Goal: Information Seeking & Learning: Find specific fact

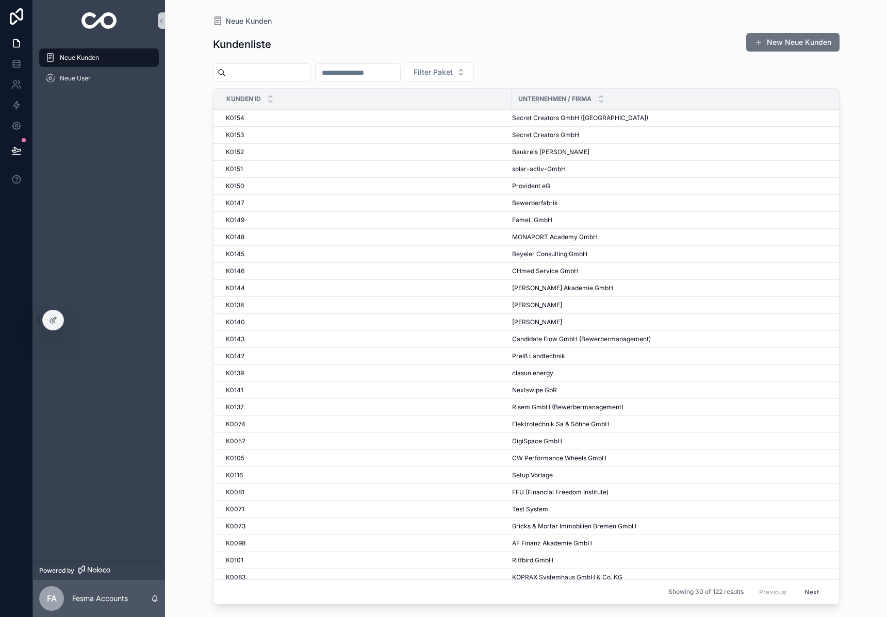
click at [258, 73] on input "scrollable content" at bounding box center [268, 72] width 85 height 14
type input "***"
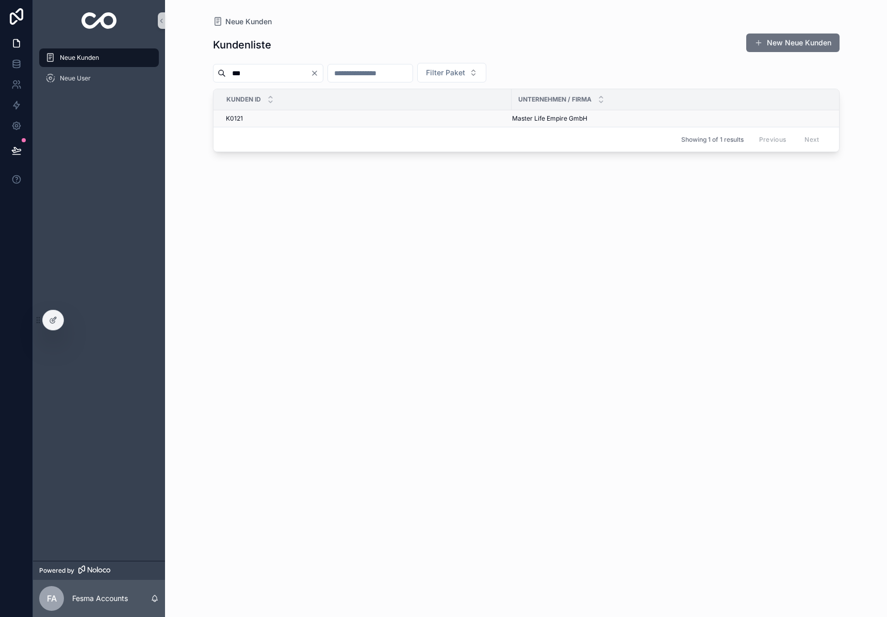
click at [570, 119] on span "Master Life Empire GmbH" at bounding box center [549, 118] width 75 height 8
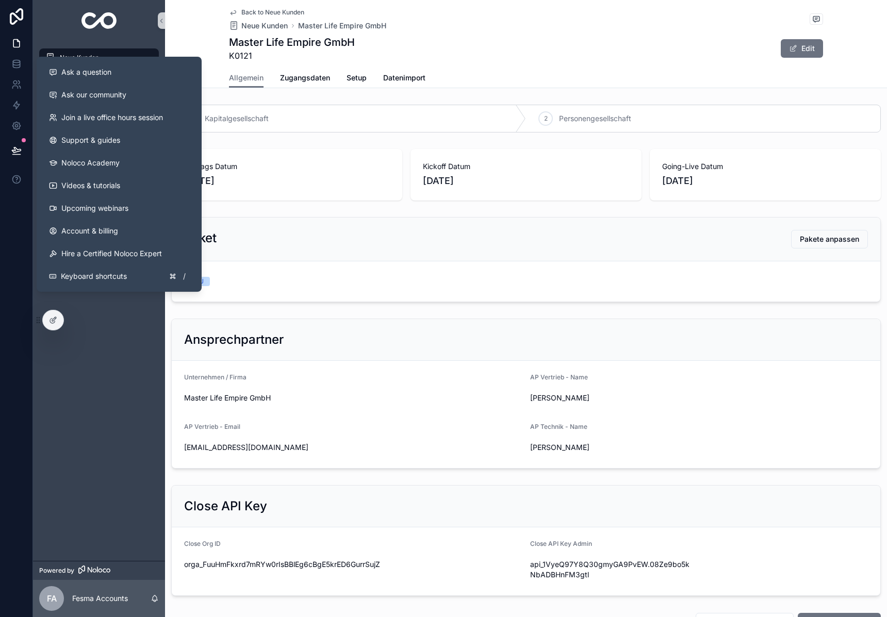
click at [652, 267] on form "D4U" at bounding box center [526, 281] width 709 height 40
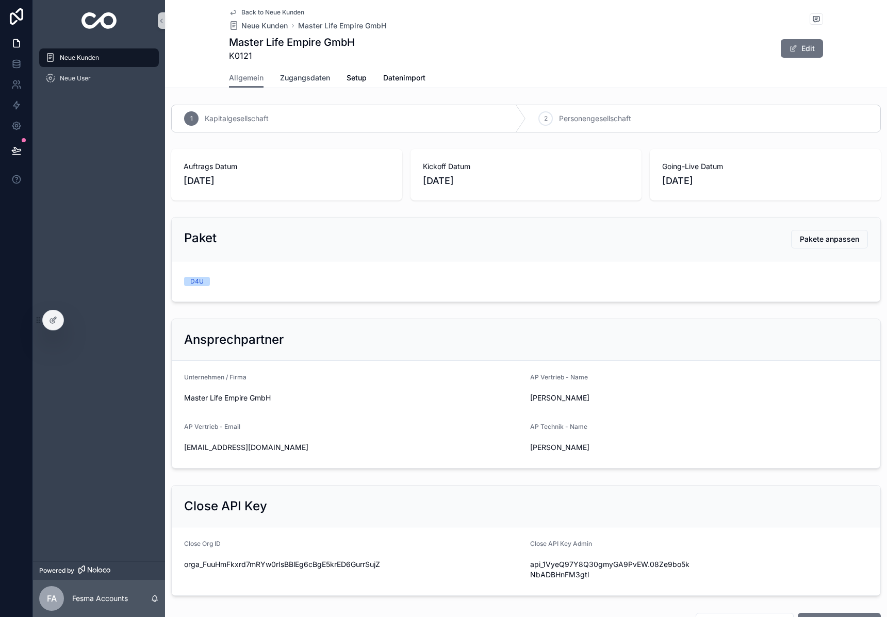
click at [302, 75] on span "Zugangsdaten" at bounding box center [305, 78] width 50 height 10
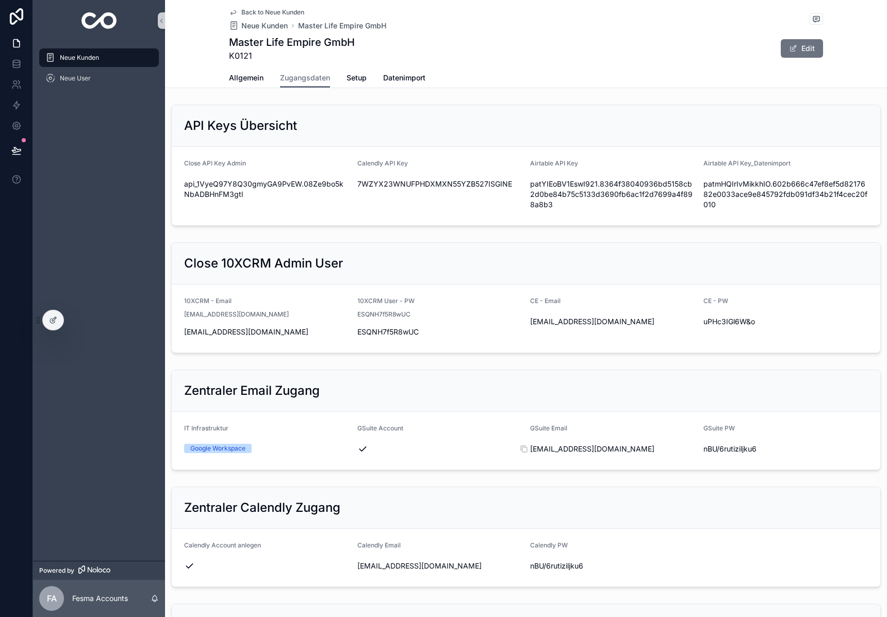
click at [599, 449] on span "[EMAIL_ADDRESS][DOMAIN_NAME]" at bounding box center [612, 449] width 165 height 10
click at [738, 450] on span "nBU/6rutiziljku6" at bounding box center [785, 449] width 165 height 10
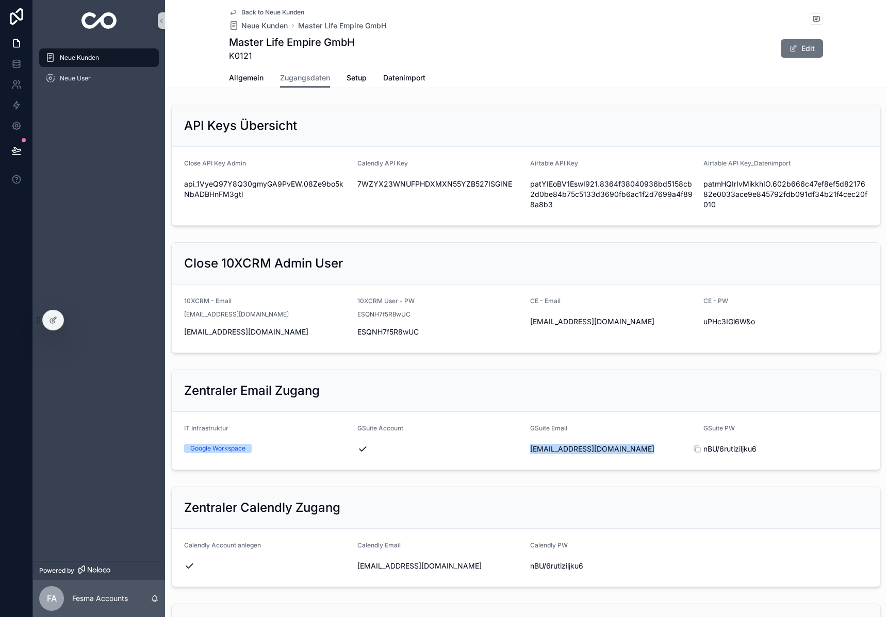
click at [738, 450] on span "nBU/6rutiziljku6" at bounding box center [785, 449] width 165 height 10
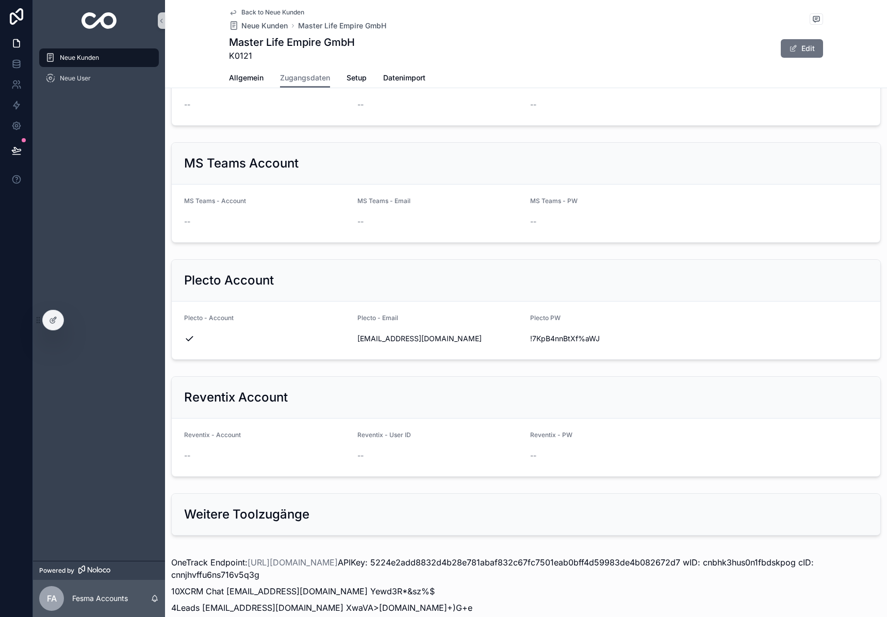
scroll to position [890, 0]
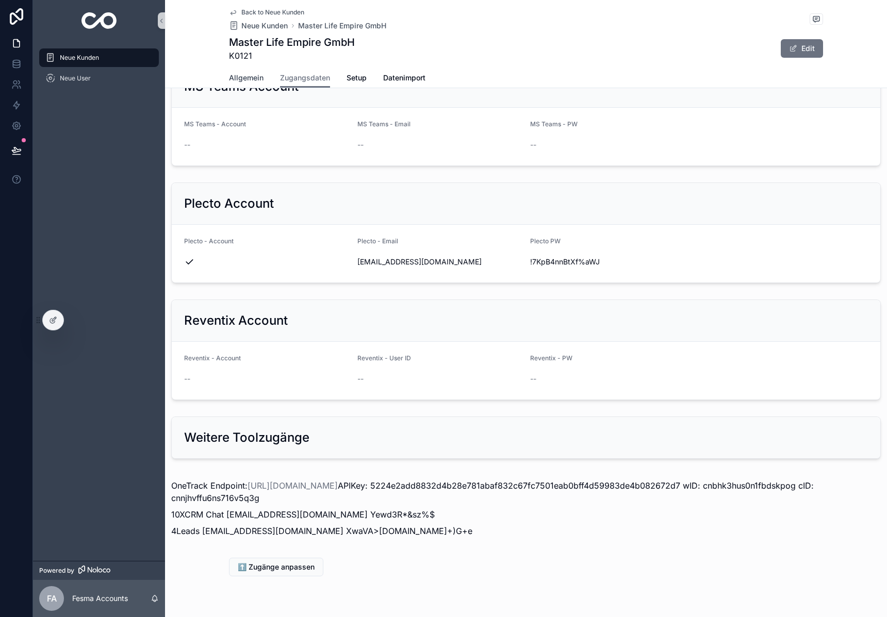
click at [245, 78] on span "Allgemein" at bounding box center [246, 78] width 35 height 10
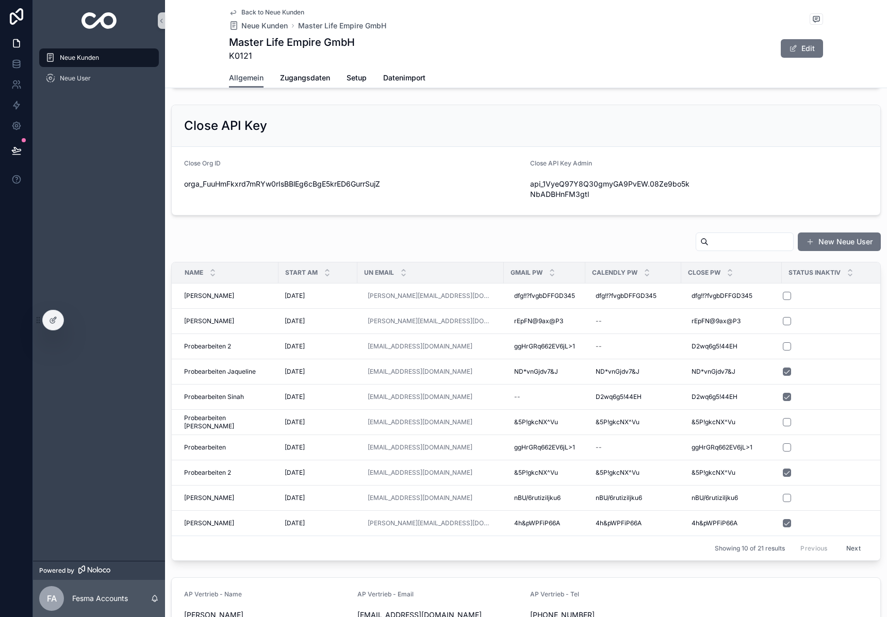
scroll to position [382, 0]
click at [208, 442] on span "Probearbeiten" at bounding box center [205, 446] width 42 height 8
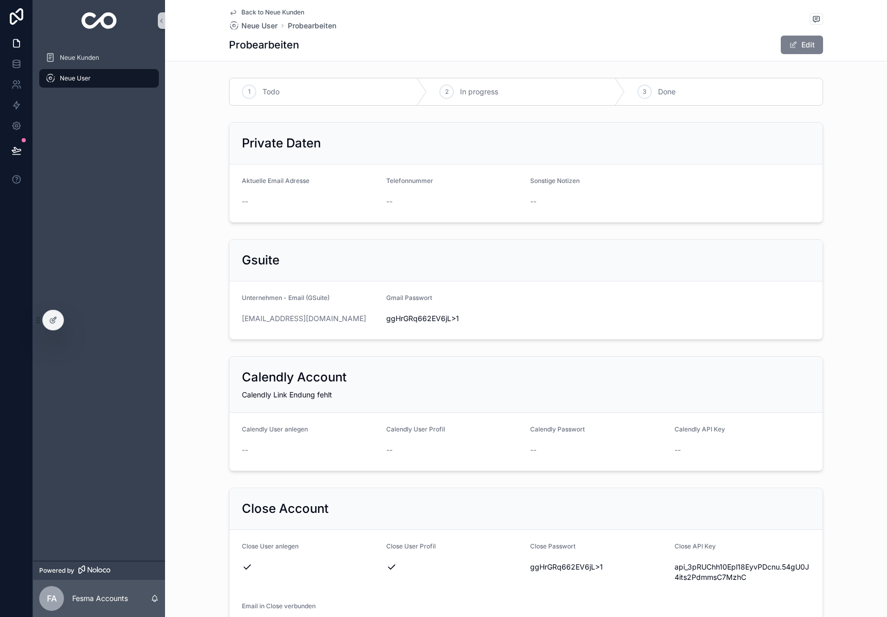
click at [799, 48] on button "Edit" at bounding box center [802, 45] width 42 height 19
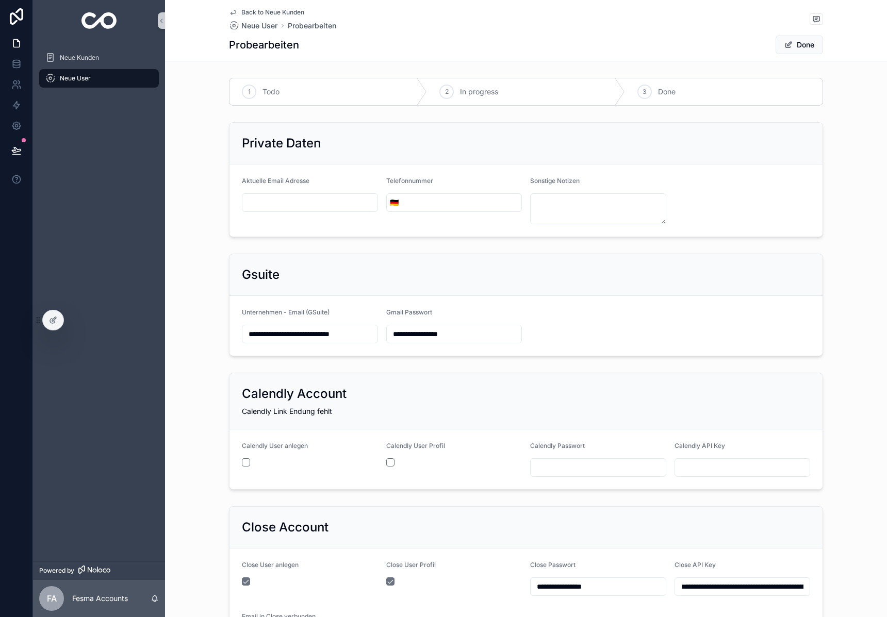
click at [433, 336] on input "**********" at bounding box center [454, 334] width 135 height 14
paste input "scrollable content"
type input "**********"
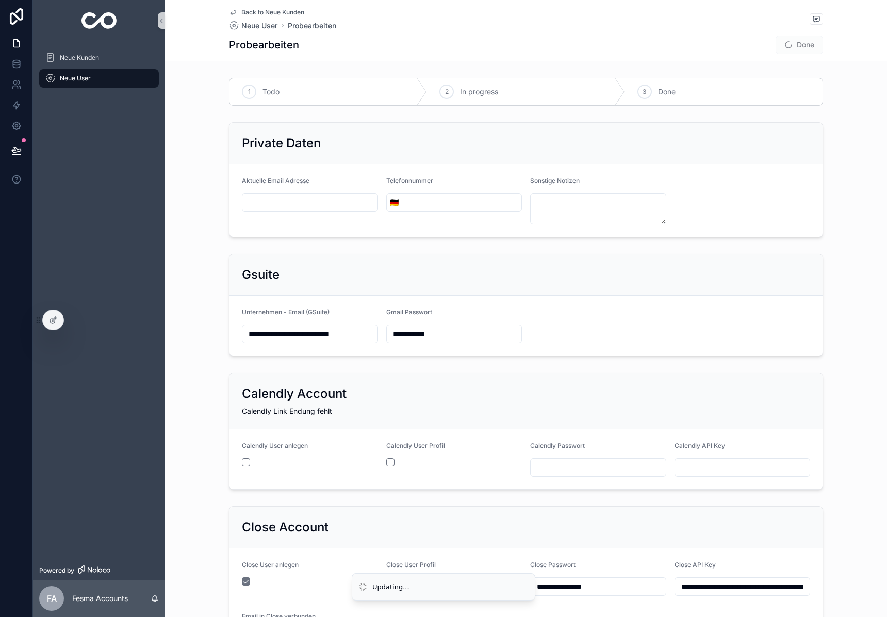
click at [580, 464] on input "scrollable content" at bounding box center [598, 468] width 135 height 14
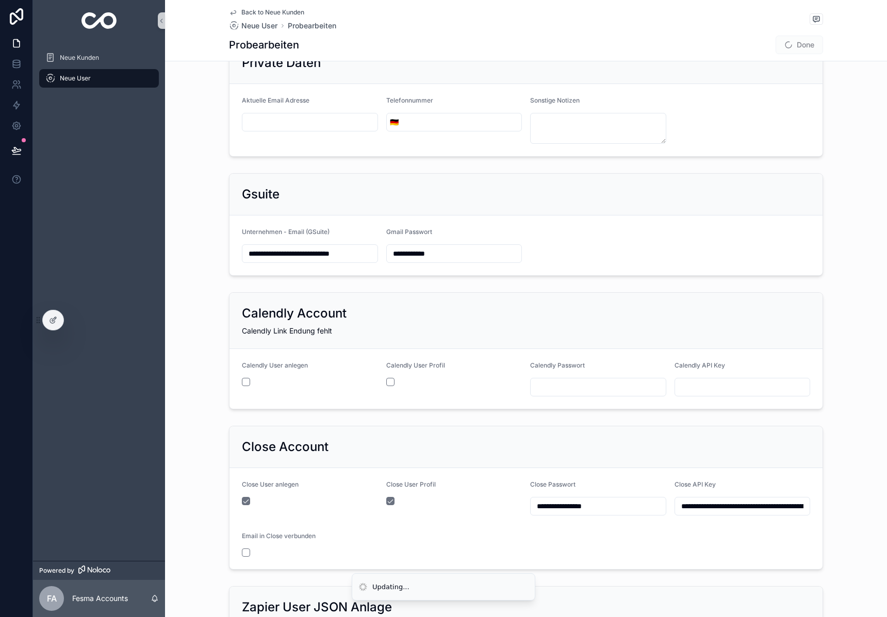
scroll to position [169, 0]
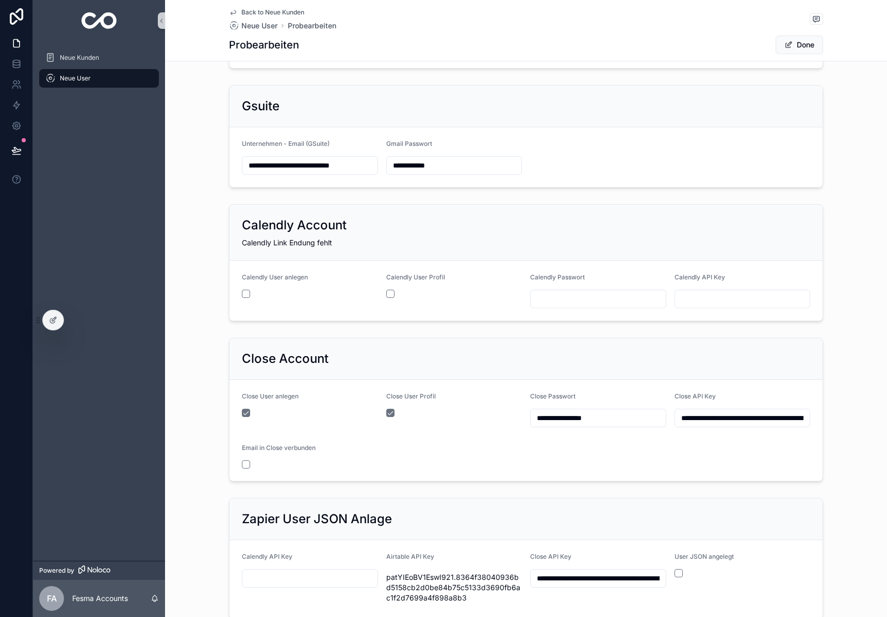
click at [593, 417] on input "**********" at bounding box center [598, 418] width 135 height 14
paste input "scrollable content"
type input "**********"
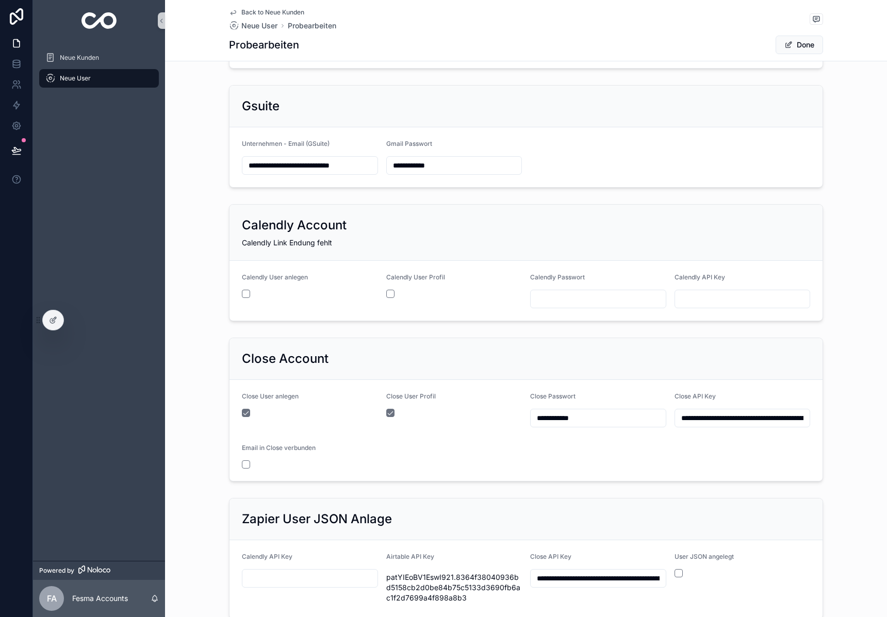
click at [628, 355] on div "Close Account" at bounding box center [526, 359] width 568 height 17
click at [302, 170] on input "**********" at bounding box center [309, 165] width 135 height 14
click at [562, 421] on input "**********" at bounding box center [598, 418] width 135 height 14
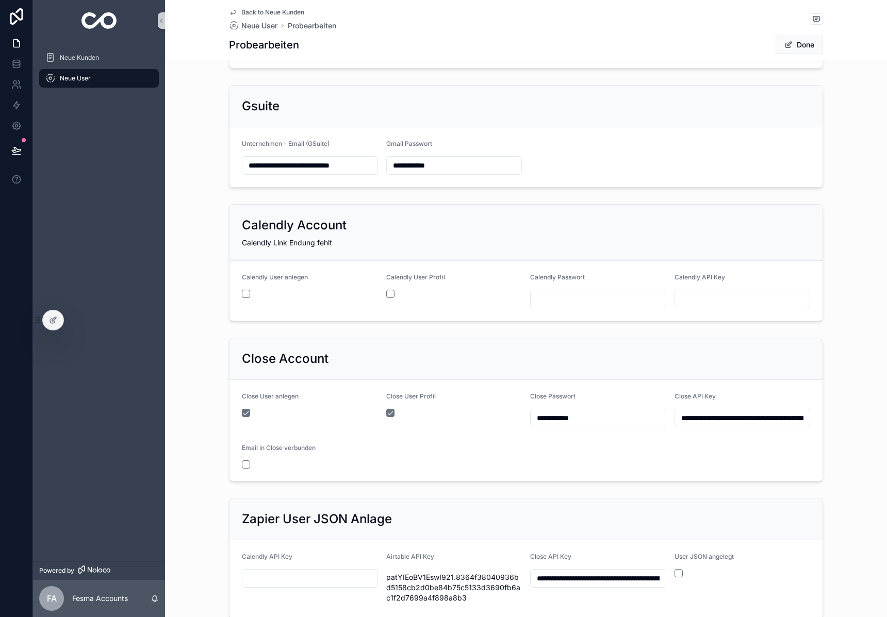
click at [562, 421] on input "**********" at bounding box center [598, 418] width 135 height 14
click at [788, 41] on span "scrollable content" at bounding box center [788, 45] width 8 height 8
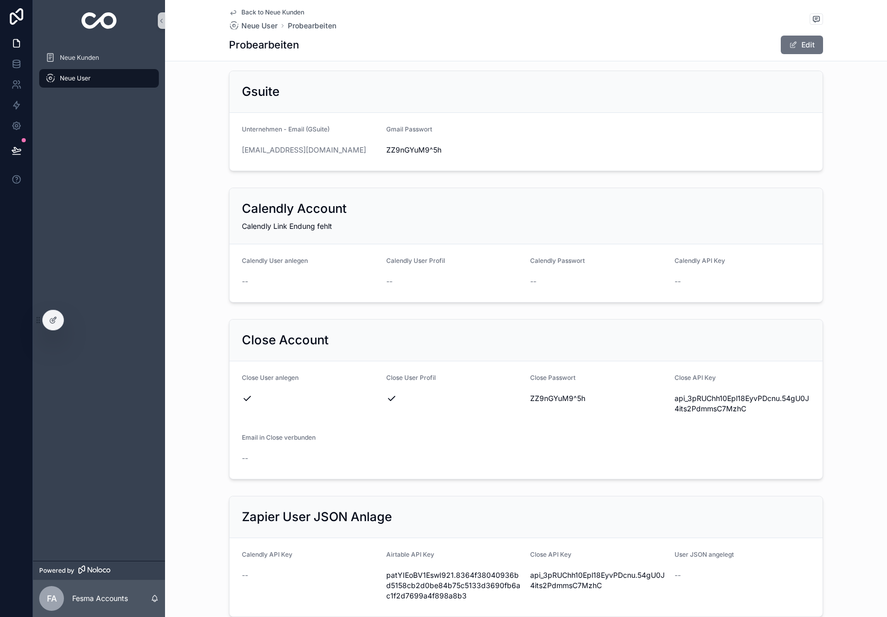
scroll to position [0, 0]
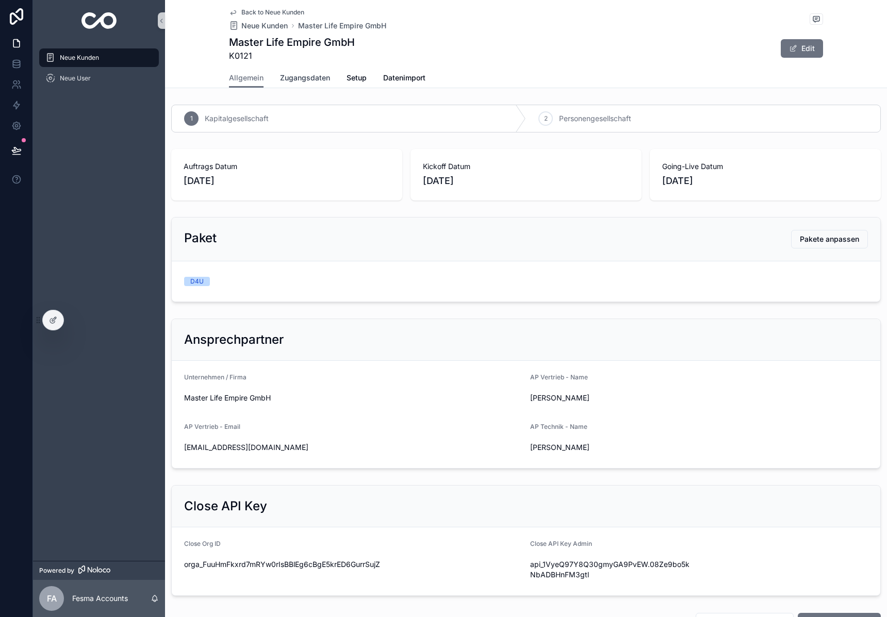
click at [312, 74] on span "Zugangsdaten" at bounding box center [305, 78] width 50 height 10
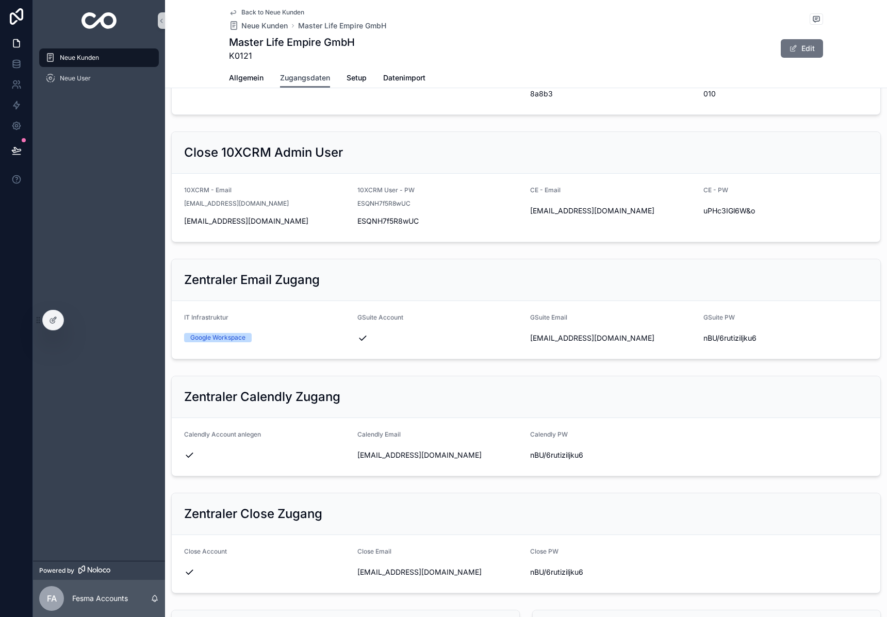
scroll to position [141, 0]
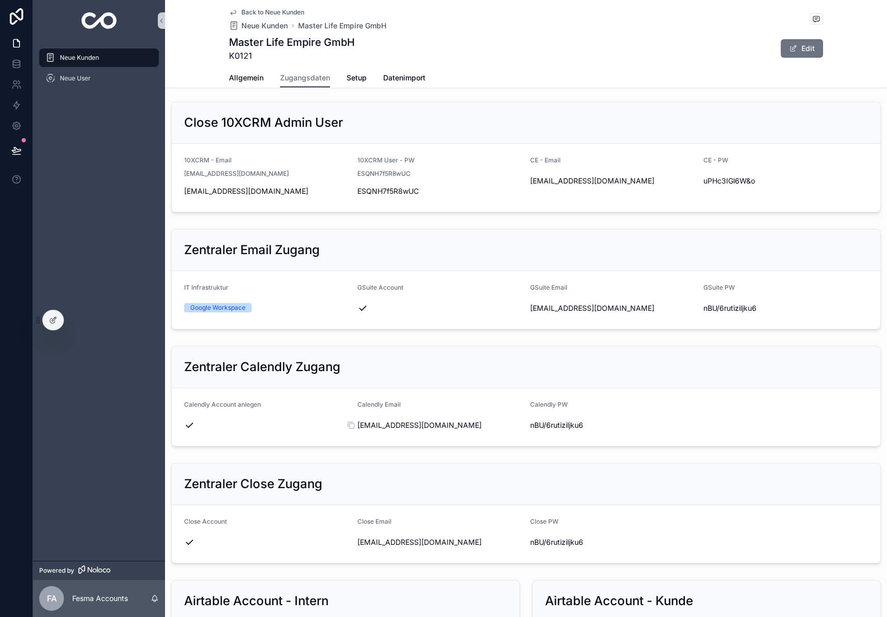
click at [399, 426] on span "[EMAIL_ADDRESS][DOMAIN_NAME]" at bounding box center [439, 425] width 165 height 10
copy div "[EMAIL_ADDRESS][DOMAIN_NAME]"
click at [548, 429] on span "nBU/6rutiziljku6" at bounding box center [612, 425] width 165 height 10
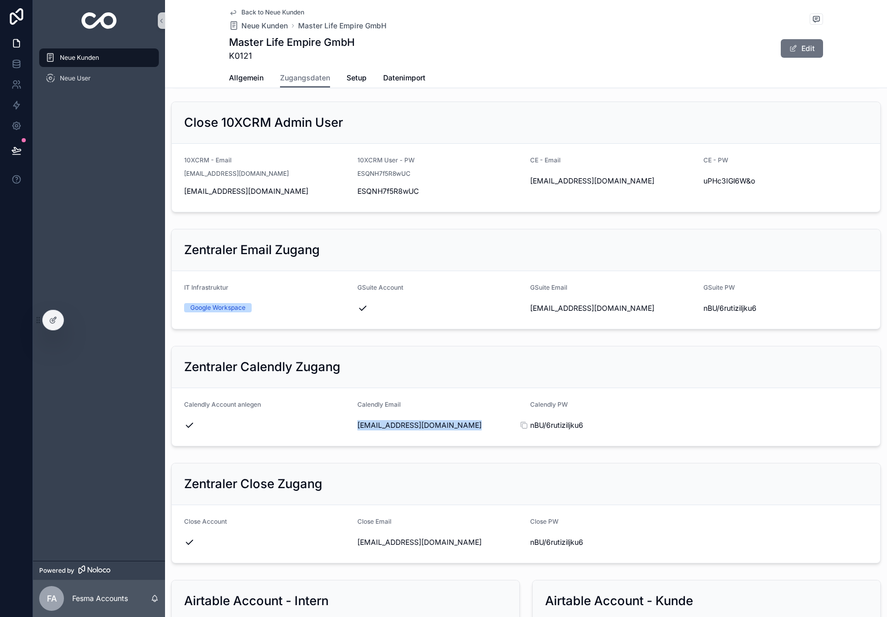
click at [548, 429] on span "nBU/6rutiziljku6" at bounding box center [612, 425] width 165 height 10
copy div "nBU/6rutiziljku6"
click at [501, 192] on span "ESQNH7f5R8wUC" at bounding box center [439, 191] width 165 height 10
click at [258, 78] on span "Allgemein" at bounding box center [246, 78] width 35 height 10
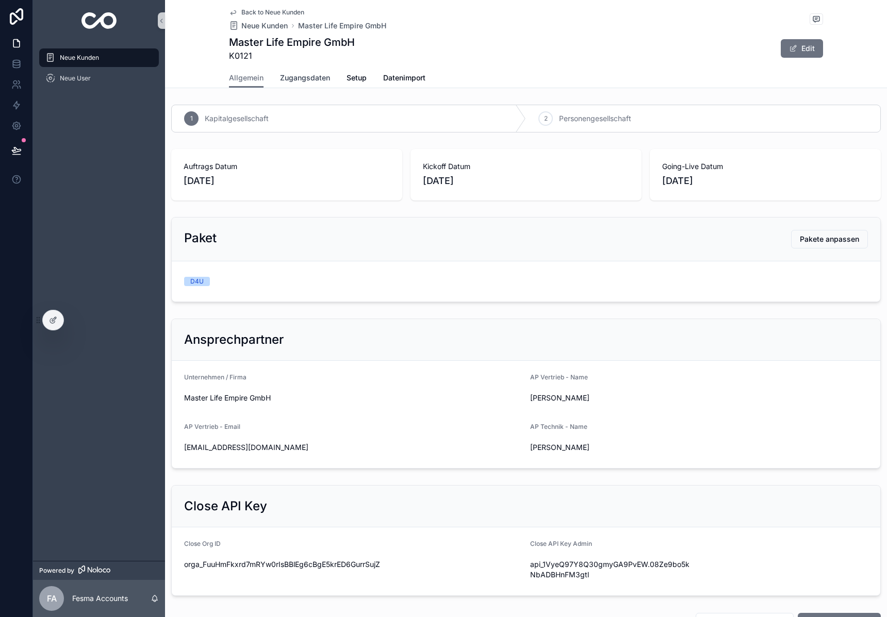
click at [313, 80] on span "Zugangsdaten" at bounding box center [305, 78] width 50 height 10
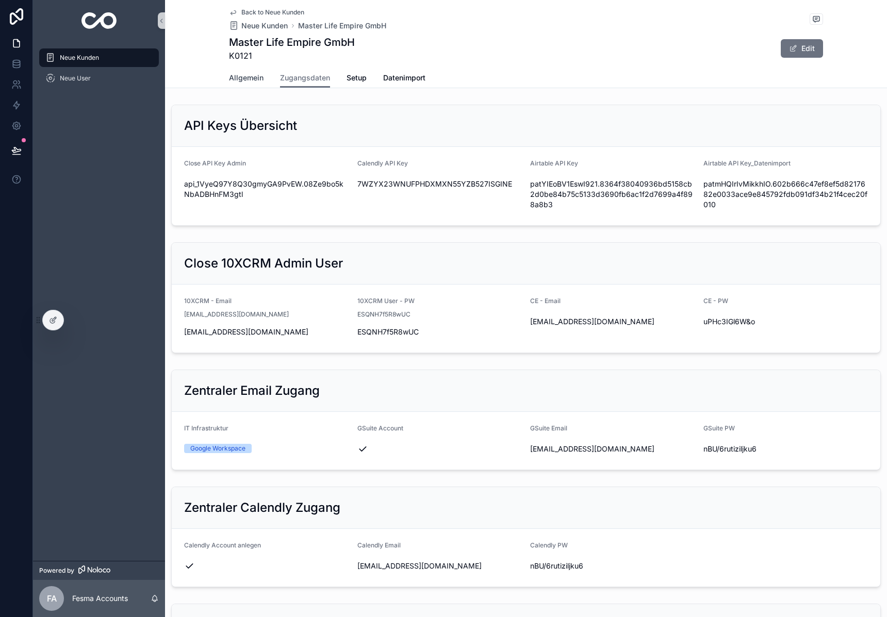
drag, startPoint x: 253, startPoint y: 90, endPoint x: 253, endPoint y: 85, distance: 5.7
click at [253, 81] on span "Allgemein" at bounding box center [246, 78] width 35 height 10
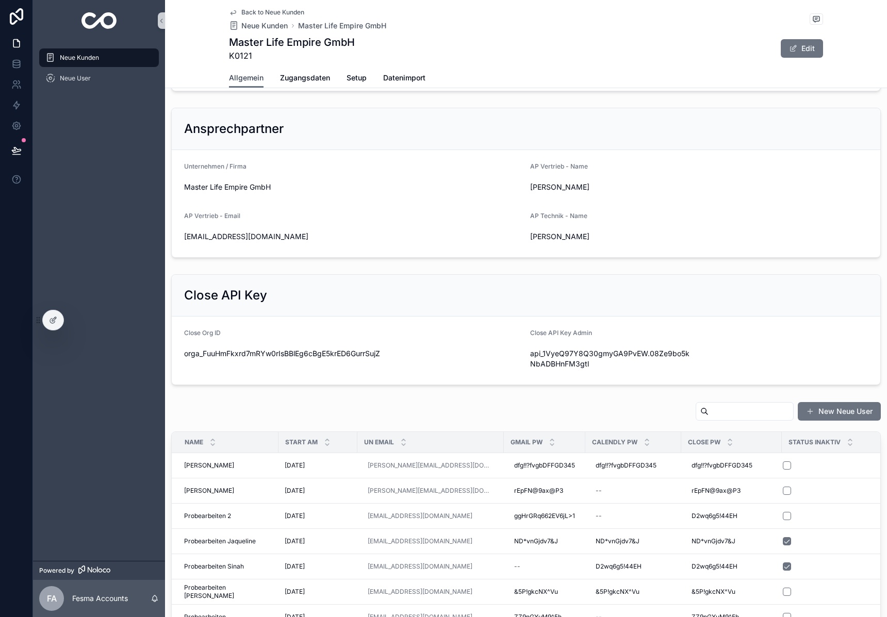
scroll to position [344, 0]
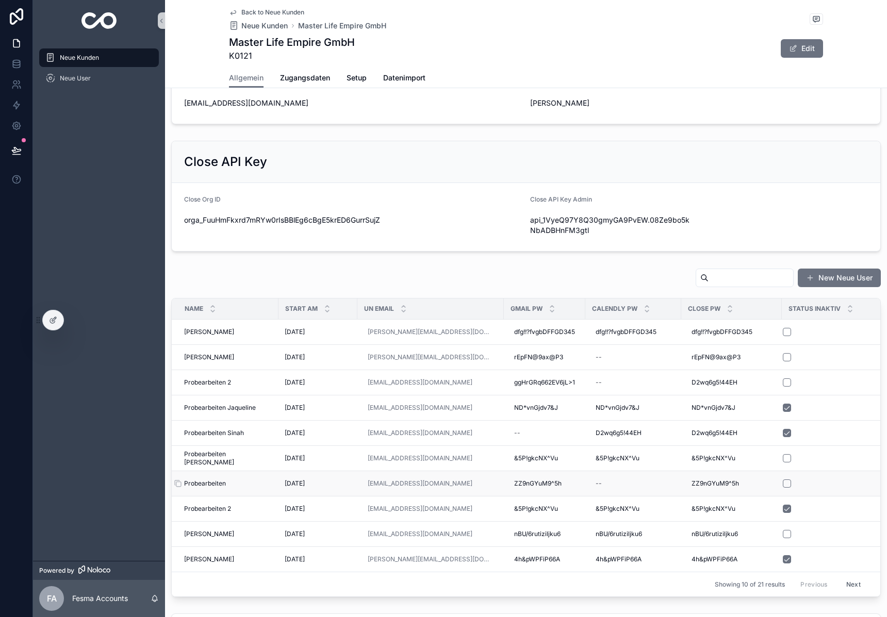
click at [215, 482] on span "Probearbeiten" at bounding box center [205, 484] width 42 height 8
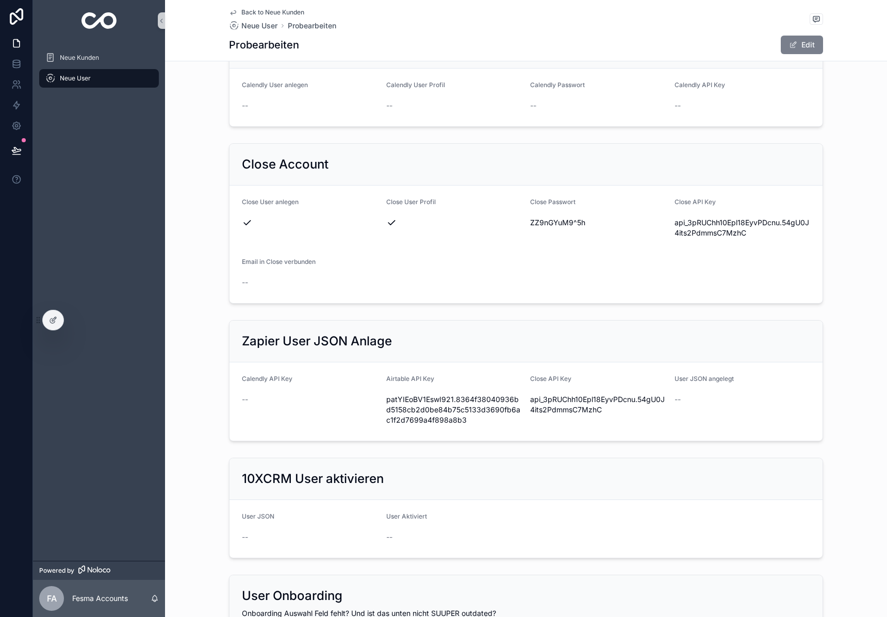
click at [800, 44] on button "Edit" at bounding box center [802, 45] width 42 height 19
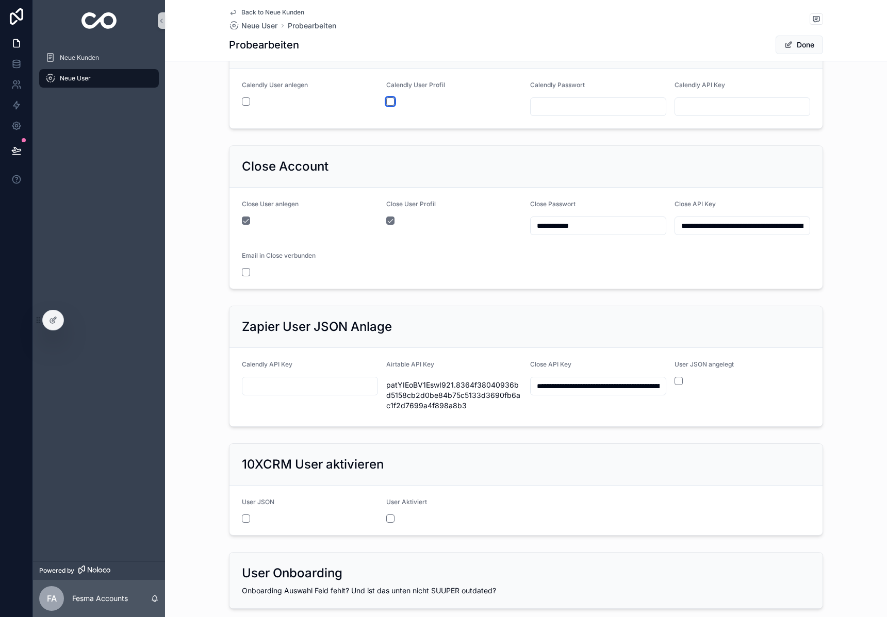
click at [390, 97] on button "scrollable content" at bounding box center [390, 101] width 8 height 8
click at [251, 99] on div "scrollable content" at bounding box center [310, 101] width 136 height 8
click at [247, 101] on button "scrollable content" at bounding box center [246, 101] width 8 height 8
click at [560, 223] on input "**********" at bounding box center [598, 226] width 135 height 14
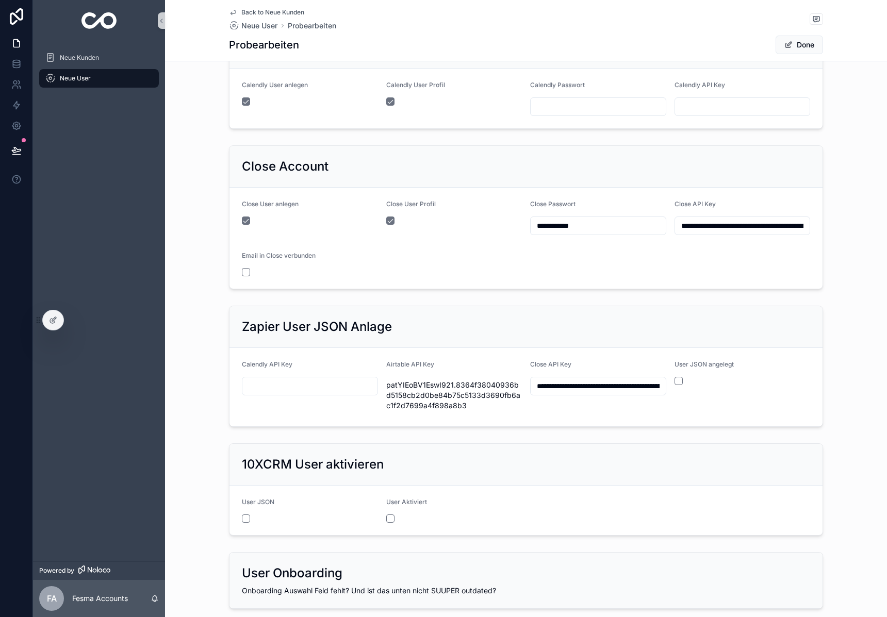
click at [560, 223] on input "**********" at bounding box center [598, 226] width 135 height 14
click at [592, 104] on input "scrollable content" at bounding box center [598, 107] width 135 height 14
paste input "**********"
type input "**********"
click at [782, 51] on button "Done" at bounding box center [799, 45] width 47 height 19
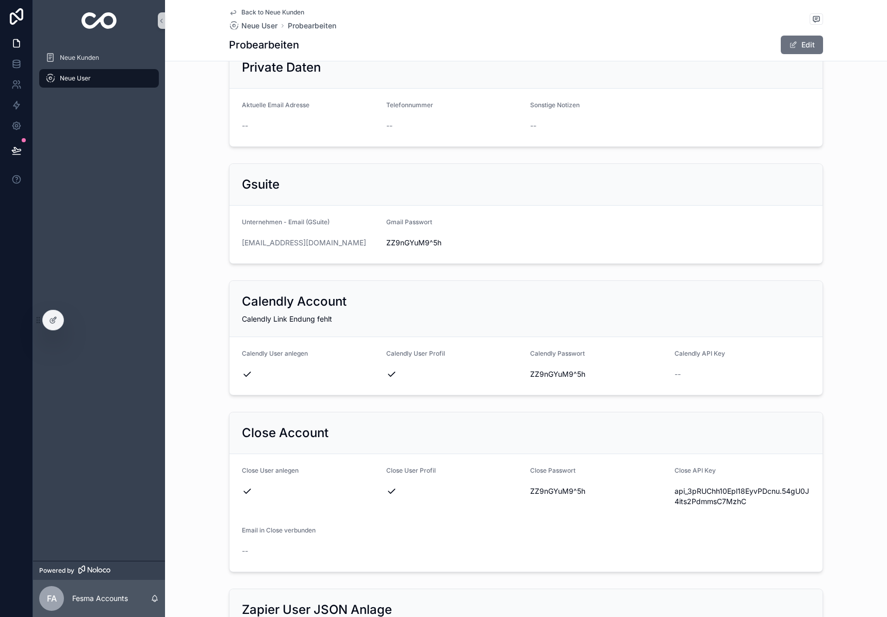
scroll to position [0, 0]
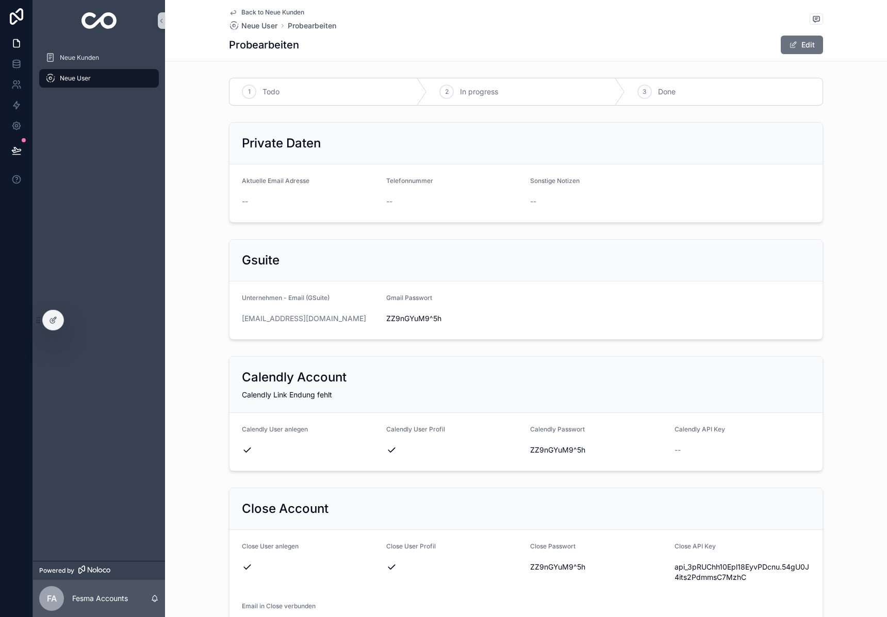
drag, startPoint x: 240, startPoint y: 320, endPoint x: 375, endPoint y: 320, distance: 135.1
click at [375, 320] on form "Unternehmen - Email (GSuite) [EMAIL_ADDRESS][DOMAIN_NAME] Gmail Passwort [SECUR…" at bounding box center [525, 311] width 593 height 58
copy link "[EMAIL_ADDRESS][DOMAIN_NAME]"
click at [409, 317] on span "ZZ9nGYuM9^5h" at bounding box center [454, 319] width 136 height 10
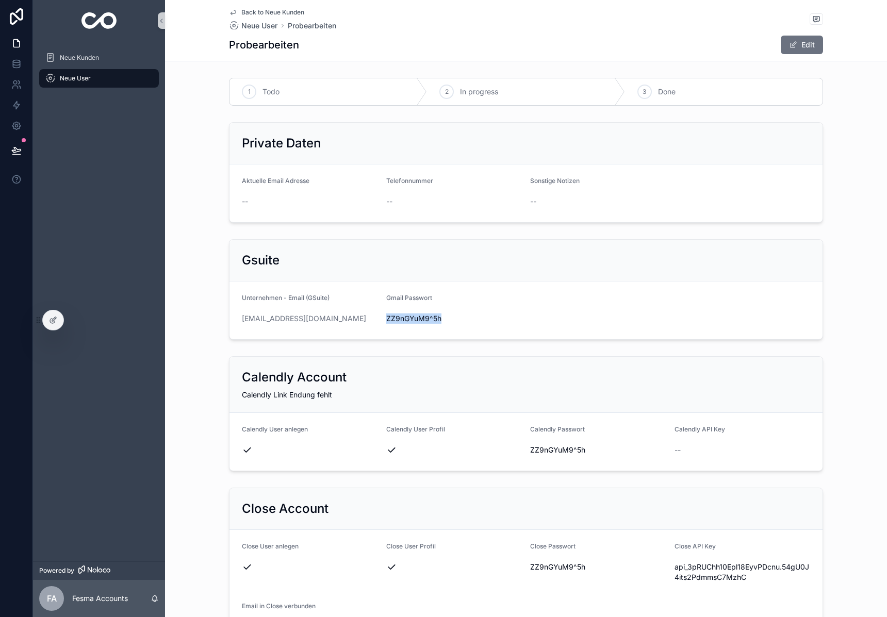
click at [409, 317] on span "ZZ9nGYuM9^5h" at bounding box center [454, 319] width 136 height 10
copy span "ZZ9nGYuM9^5h"
click at [419, 316] on span "ZZ9nGYuM9^5h" at bounding box center [454, 319] width 136 height 10
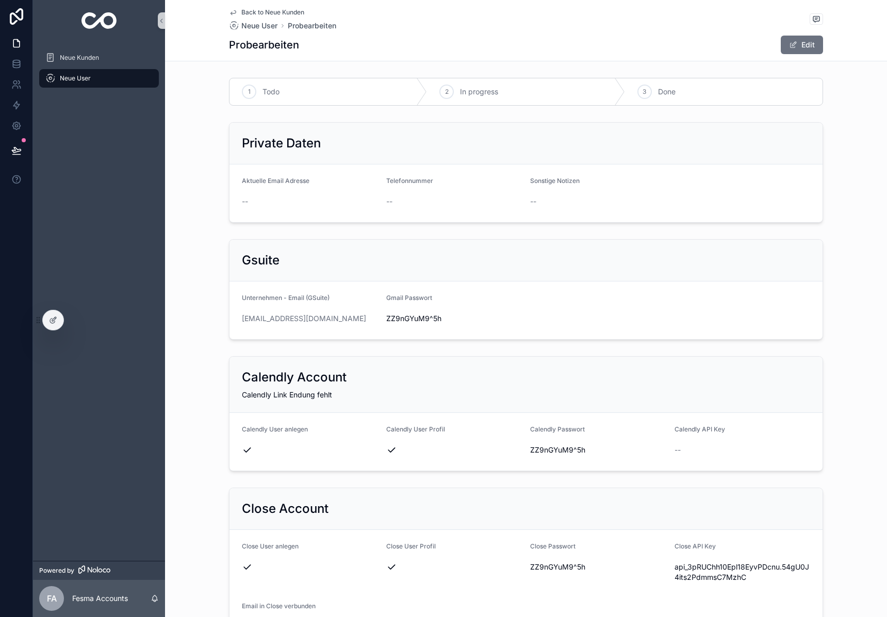
drag, startPoint x: 340, startPoint y: 333, endPoint x: 354, endPoint y: 329, distance: 14.7
click at [342, 332] on form "Unternehmen - Email (GSuite) [EMAIL_ADDRESS][DOMAIN_NAME] Gmail Passwort [SECUR…" at bounding box center [525, 311] width 593 height 58
drag, startPoint x: 368, startPoint y: 320, endPoint x: 218, endPoint y: 319, distance: 150.1
click at [218, 319] on div "Gsuite Unternehmen - Email (GSuite) [EMAIL_ADDRESS][DOMAIN_NAME] Gmail Passwort…" at bounding box center [526, 289] width 722 height 109
copy link "[EMAIL_ADDRESS][DOMAIN_NAME]"
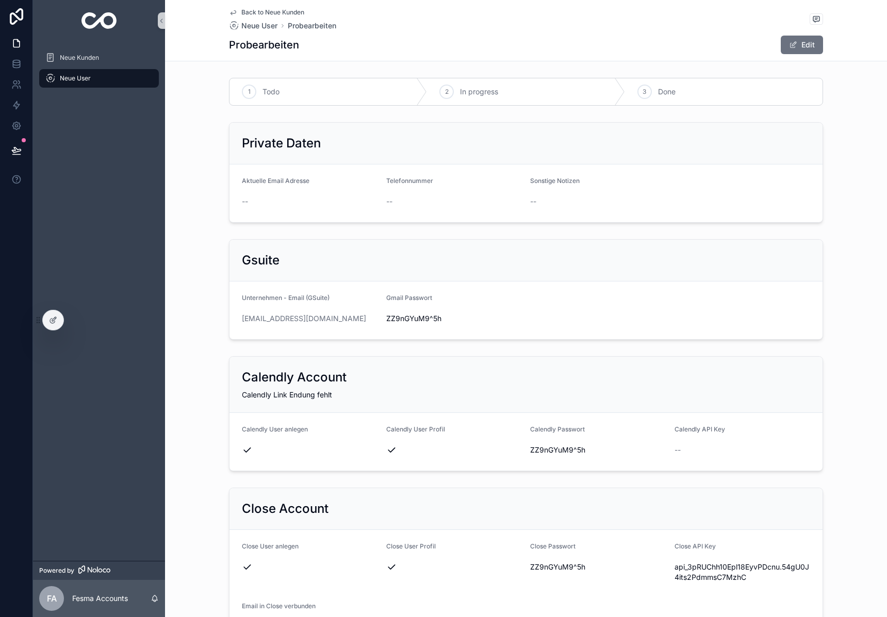
click at [420, 320] on span "ZZ9nGYuM9^5h" at bounding box center [454, 319] width 136 height 10
copy span "ZZ9nGYuM9^5h"
drag, startPoint x: 370, startPoint y: 317, endPoint x: 193, endPoint y: 315, distance: 177.4
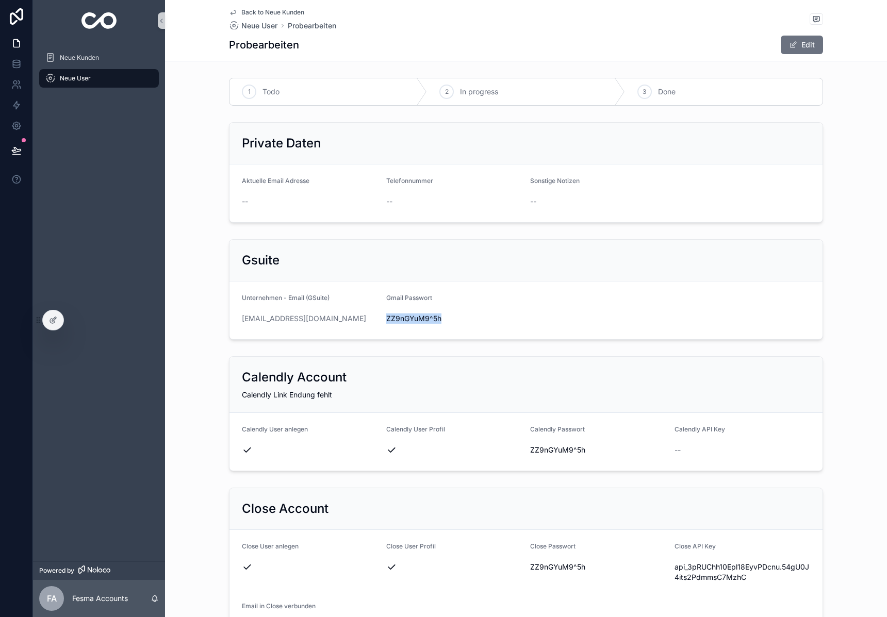
click at [191, 315] on div "Gsuite Unternehmen - Email (GSuite) [EMAIL_ADDRESS][DOMAIN_NAME] Gmail Passwort…" at bounding box center [526, 289] width 722 height 109
copy link "[EMAIL_ADDRESS][DOMAIN_NAME]"
click at [425, 318] on span "ZZ9nGYuM9^5h" at bounding box center [454, 319] width 136 height 10
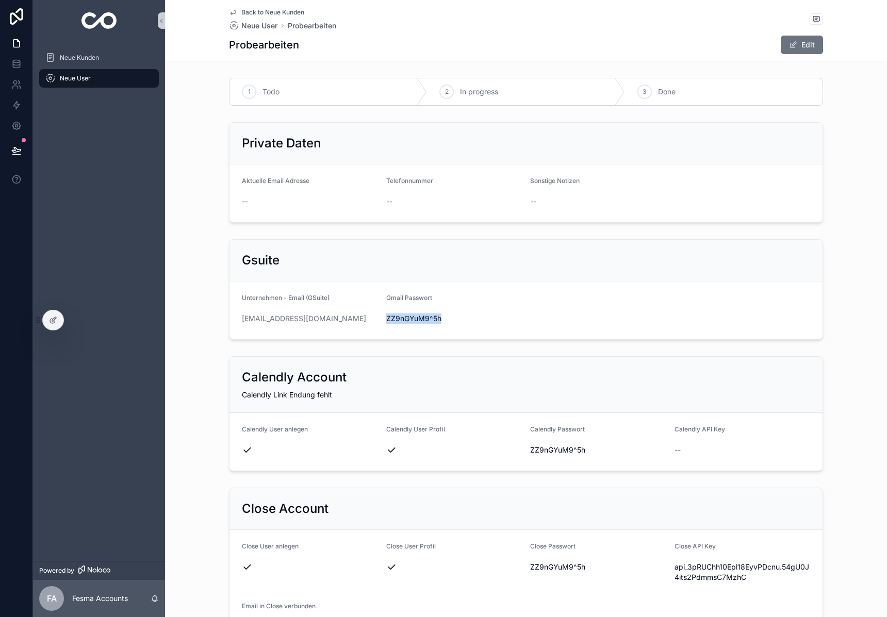
copy span "ZZ9nGYuM9^5h"
click at [217, 103] on div "1 Todo 2 In progress 3 Done" at bounding box center [526, 92] width 722 height 36
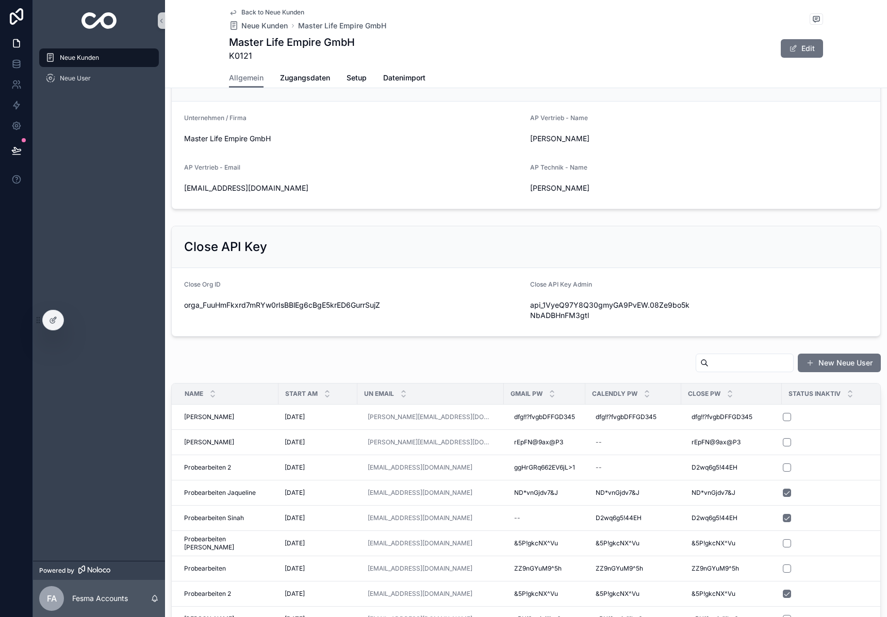
scroll to position [259, 0]
click at [212, 466] on span "Probearbeiten 2" at bounding box center [207, 468] width 47 height 8
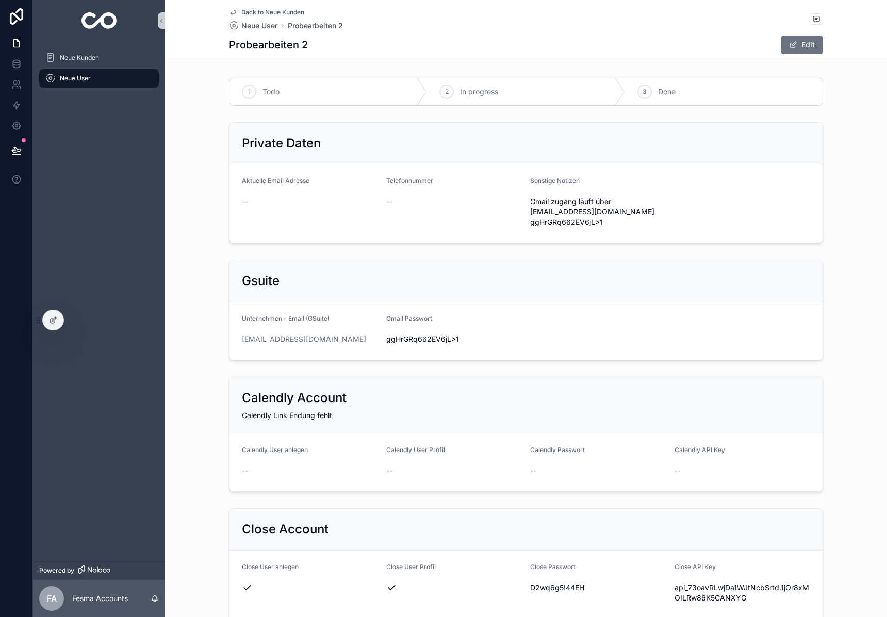
drag, startPoint x: 377, startPoint y: 338, endPoint x: 236, endPoint y: 333, distance: 141.4
click at [236, 333] on form "Unternehmen - Email (GSuite) [EMAIL_ADDRESS][DOMAIN_NAME] Gmail Passwort [SECUR…" at bounding box center [525, 331] width 593 height 58
copy link "[EMAIL_ADDRESS][DOMAIN_NAME]"
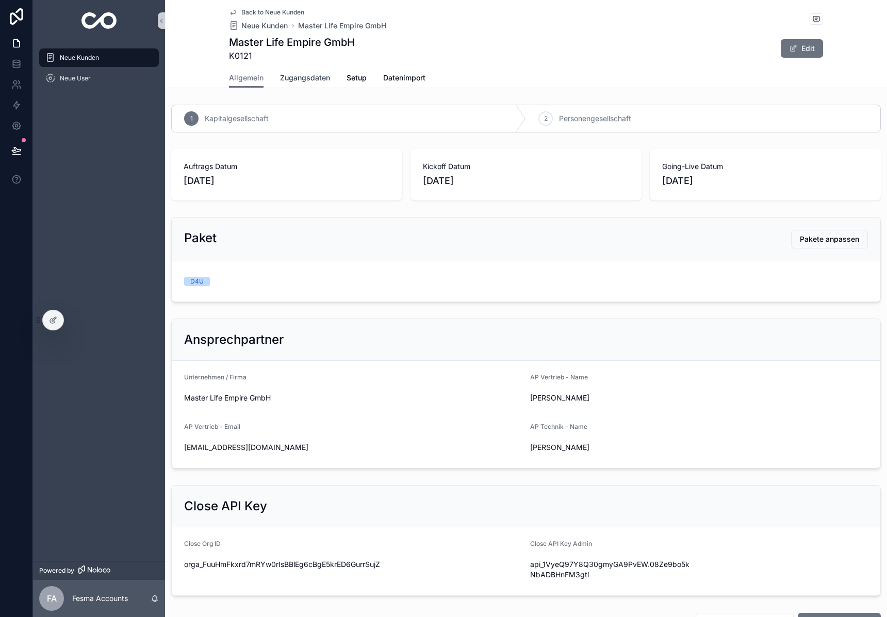
click at [302, 70] on link "Zugangsdaten" at bounding box center [305, 79] width 50 height 21
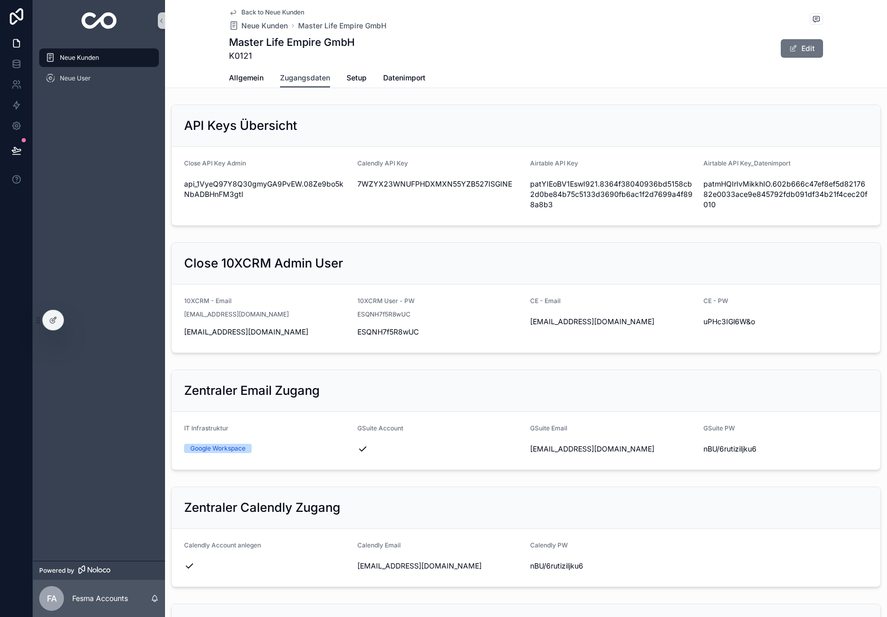
scroll to position [171, 0]
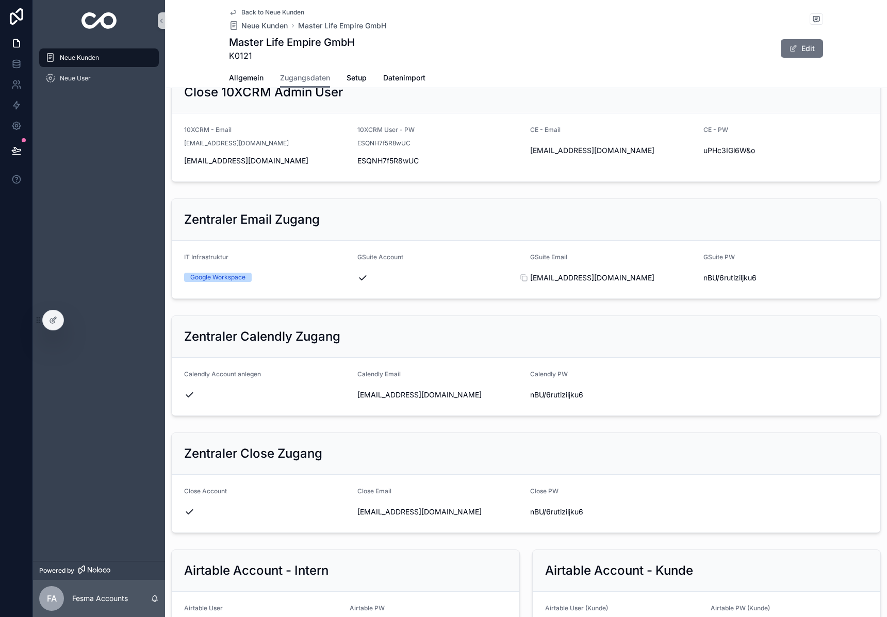
click at [606, 280] on span "[EMAIL_ADDRESS][DOMAIN_NAME]" at bounding box center [612, 278] width 165 height 10
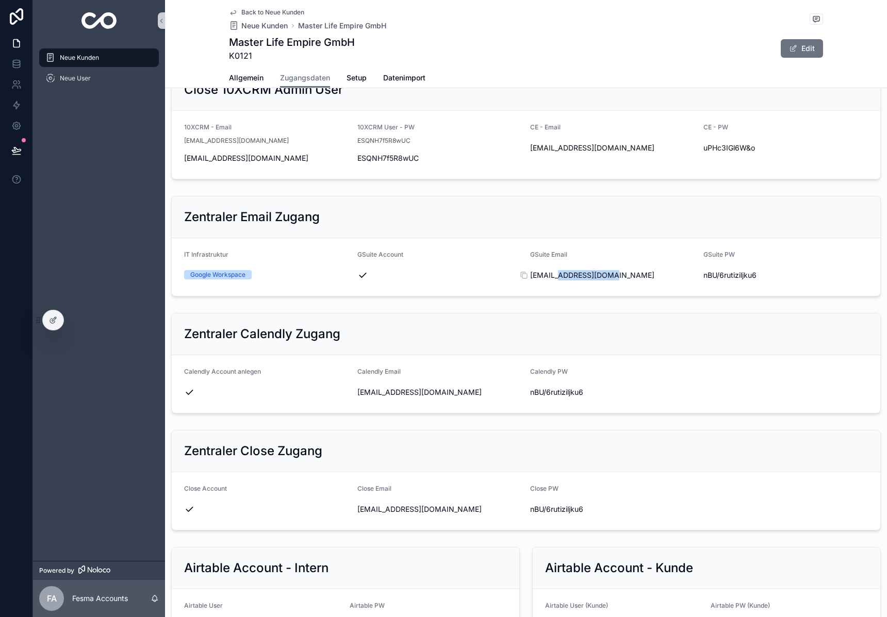
click at [606, 280] on span "[EMAIL_ADDRESS][DOMAIN_NAME]" at bounding box center [612, 275] width 165 height 10
click at [599, 280] on div at bounding box center [599, 280] width 0 height 0
click at [576, 276] on span "[EMAIL_ADDRESS][DOMAIN_NAME]" at bounding box center [612, 275] width 165 height 10
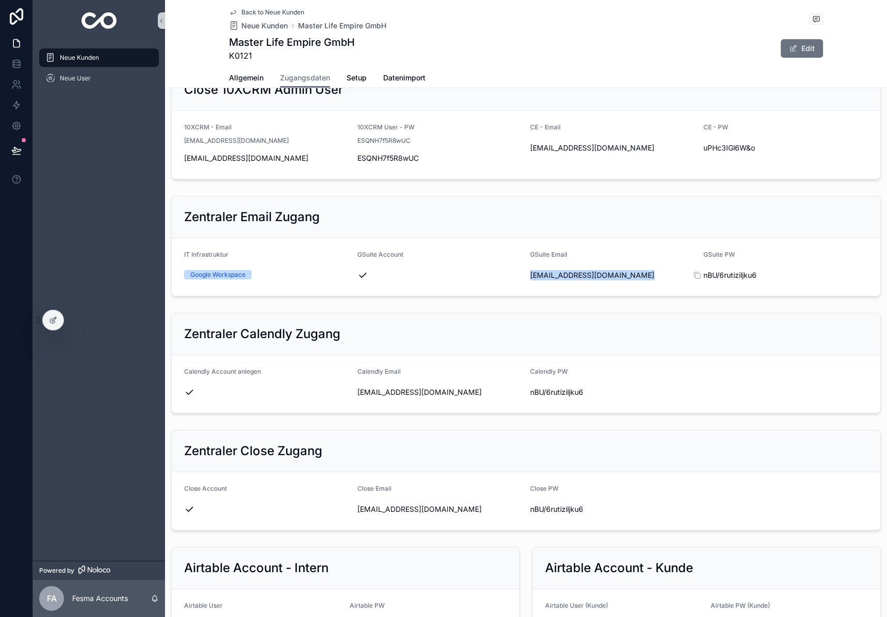
click at [725, 273] on span "nBU/6rutiziljku6" at bounding box center [785, 275] width 165 height 10
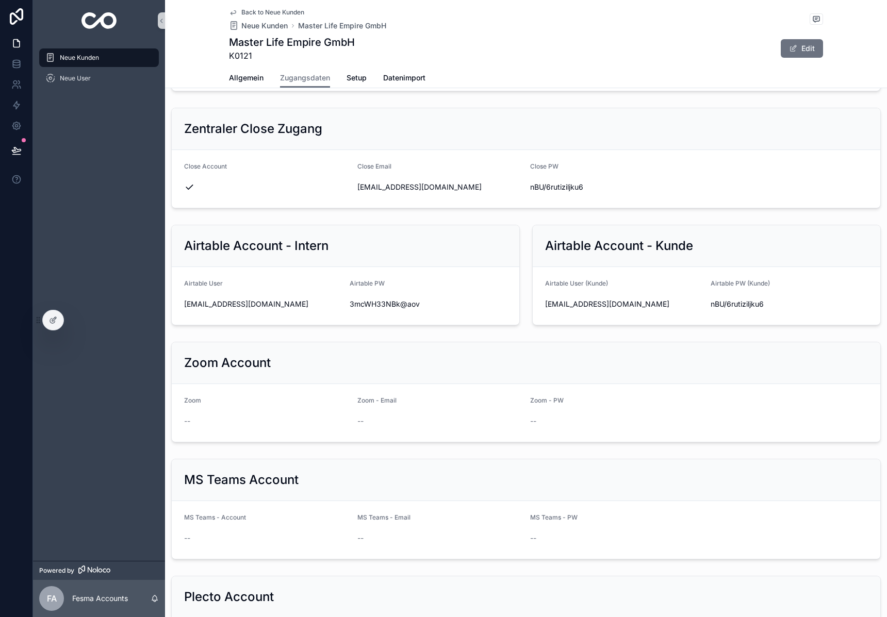
scroll to position [919, 0]
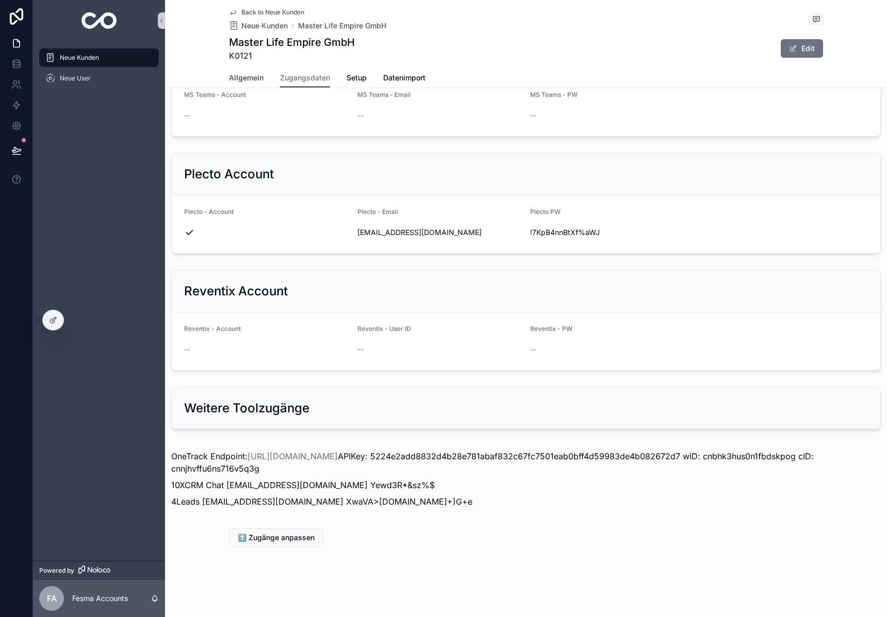
click at [250, 79] on span "Allgemein" at bounding box center [246, 78] width 35 height 10
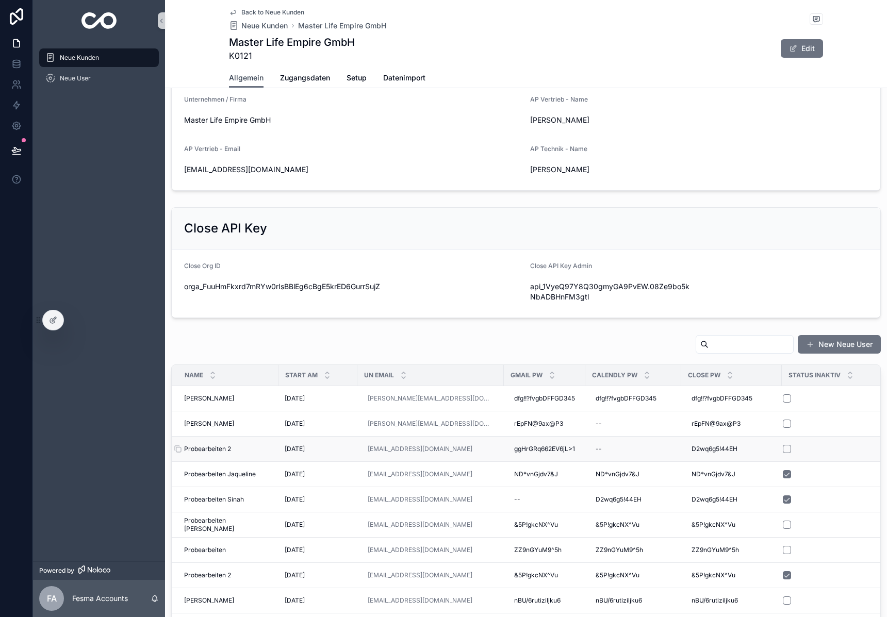
scroll to position [281, 0]
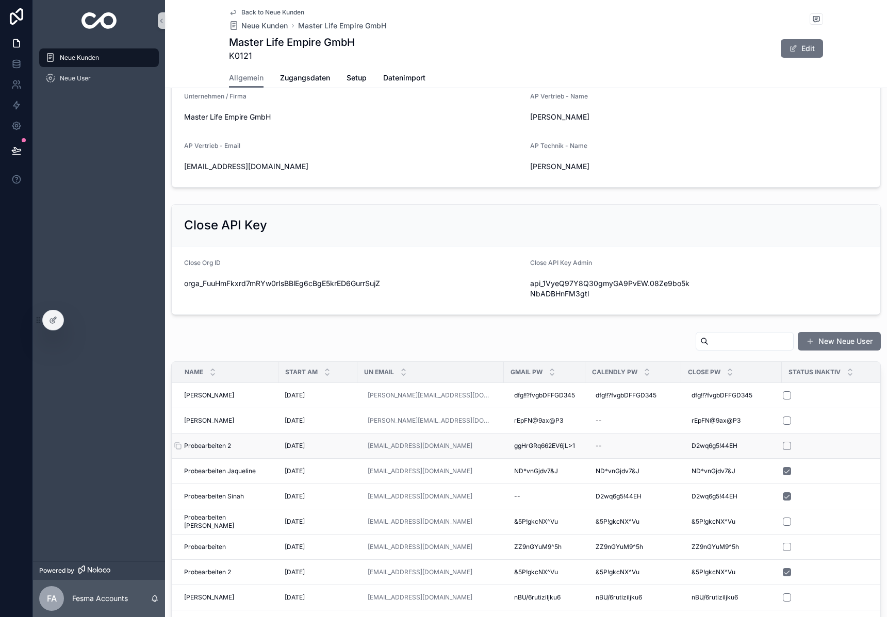
click at [203, 442] on span "Probearbeiten 2" at bounding box center [207, 446] width 47 height 8
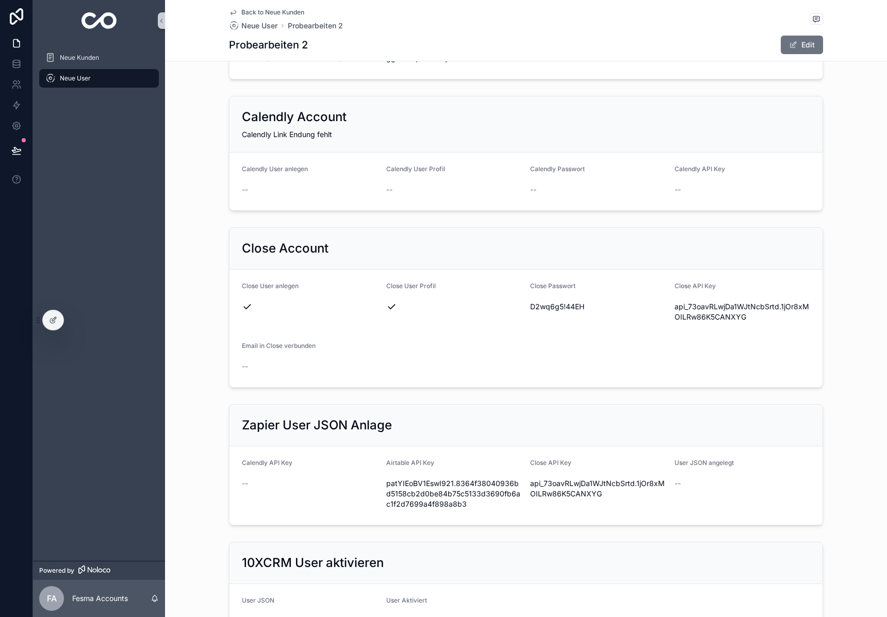
click at [567, 303] on span "D2wq6g5!44EH" at bounding box center [598, 307] width 136 height 10
copy span "D2wq6g5!44EH"
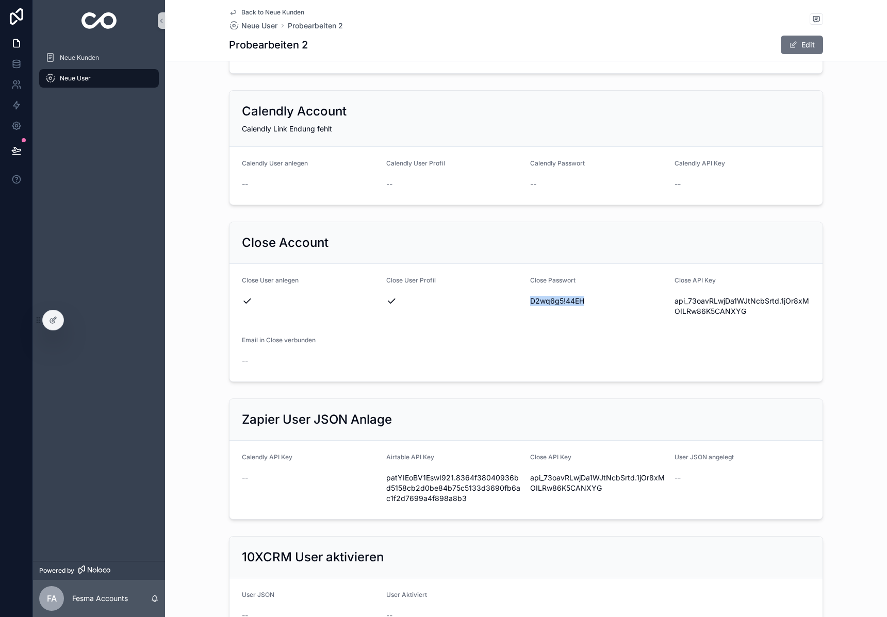
scroll to position [271, 0]
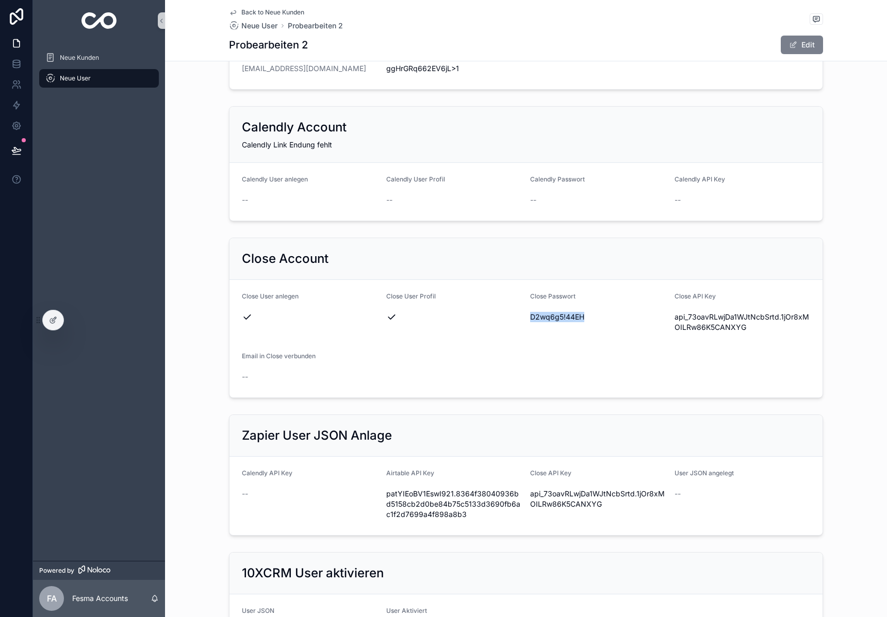
click at [786, 43] on button "Edit" at bounding box center [802, 45] width 42 height 19
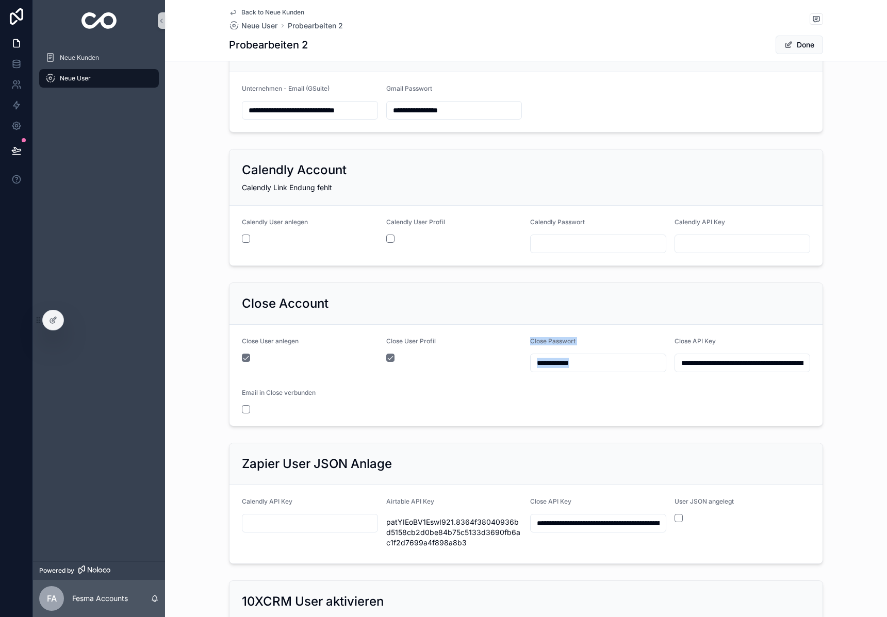
scroll to position [241, 0]
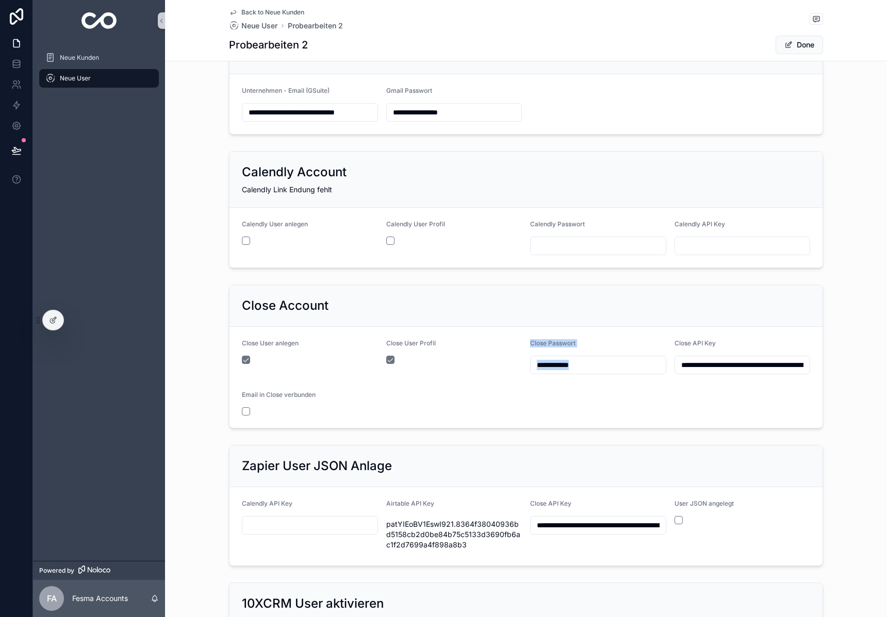
click at [585, 372] on input "**********" at bounding box center [598, 365] width 135 height 14
paste input "scrollable content"
type input "**********"
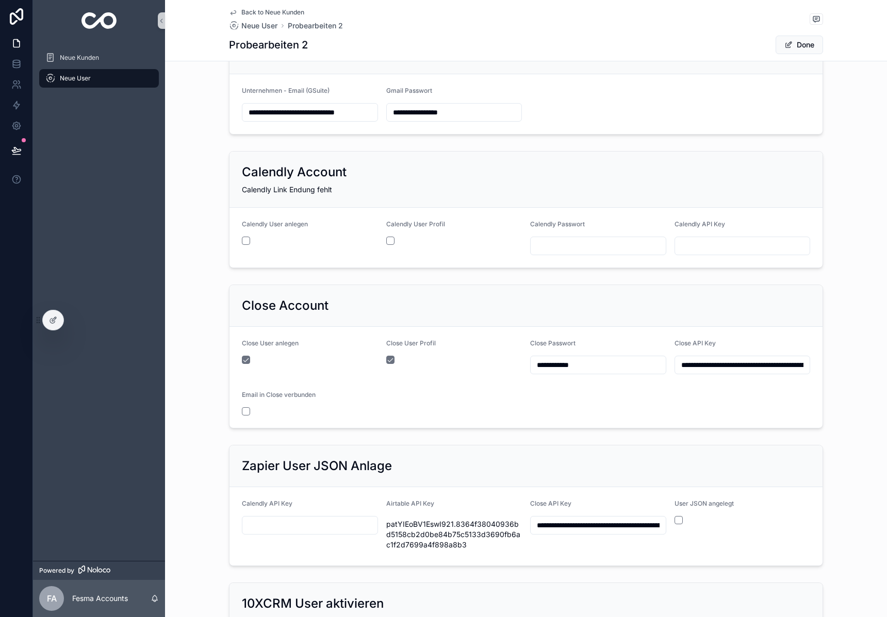
click at [574, 241] on input "scrollable content" at bounding box center [598, 246] width 135 height 14
paste input "**********"
type input "**********"
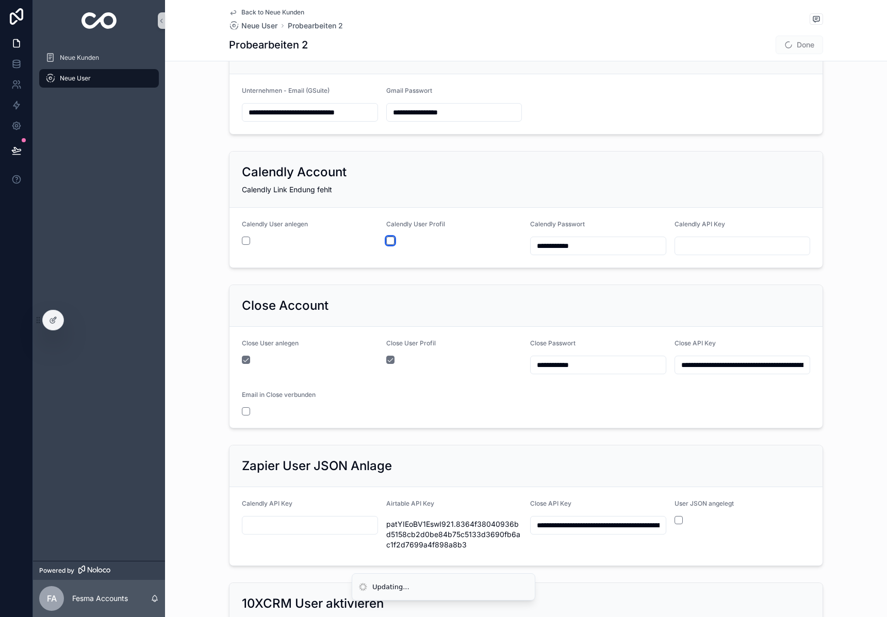
click at [390, 240] on button "scrollable content" at bounding box center [390, 241] width 8 height 8
click at [247, 239] on button "scrollable content" at bounding box center [246, 241] width 8 height 8
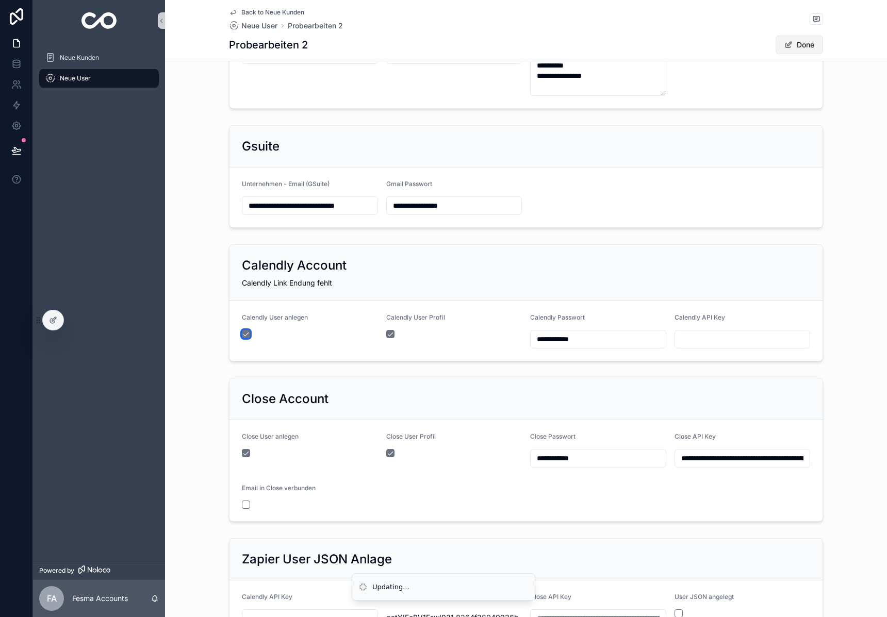
scroll to position [146, 0]
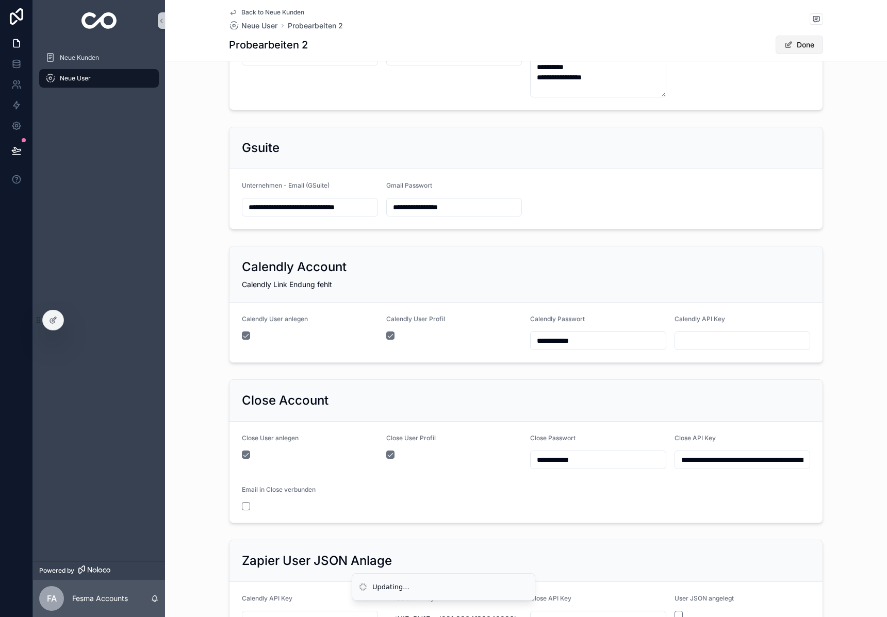
click at [797, 44] on button "Done" at bounding box center [799, 45] width 47 height 19
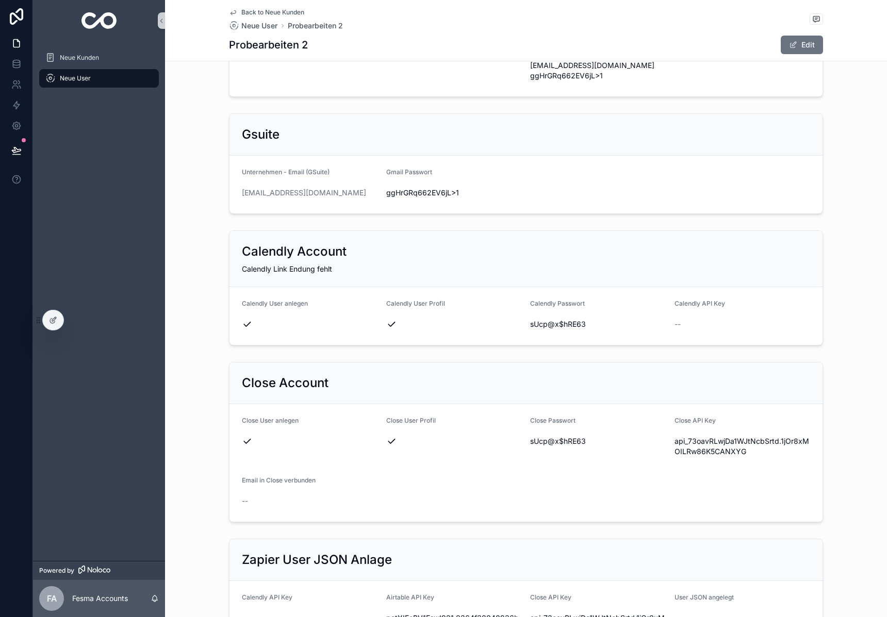
click at [92, 19] on img "scrollable content" at bounding box center [99, 20] width 36 height 17
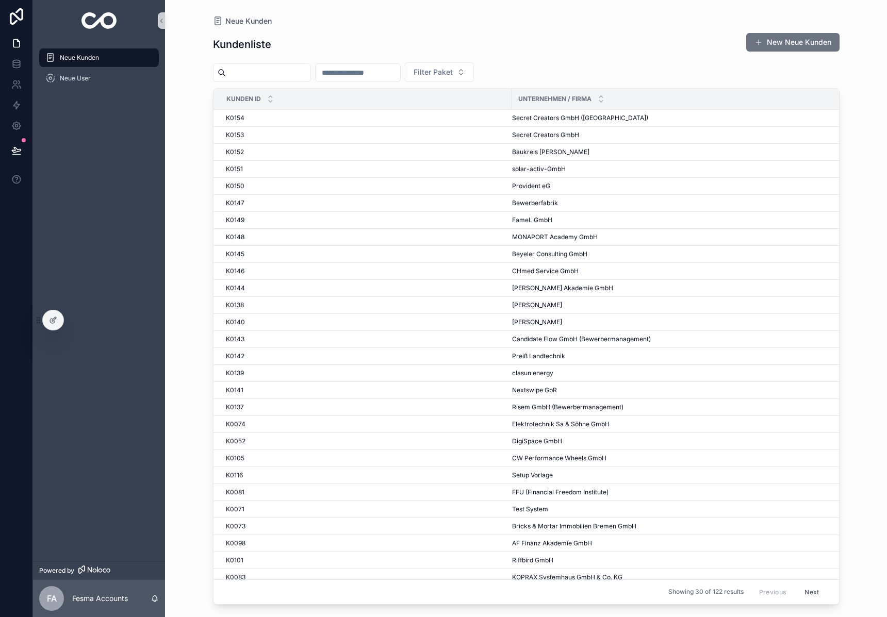
click at [281, 74] on input "scrollable content" at bounding box center [268, 72] width 85 height 14
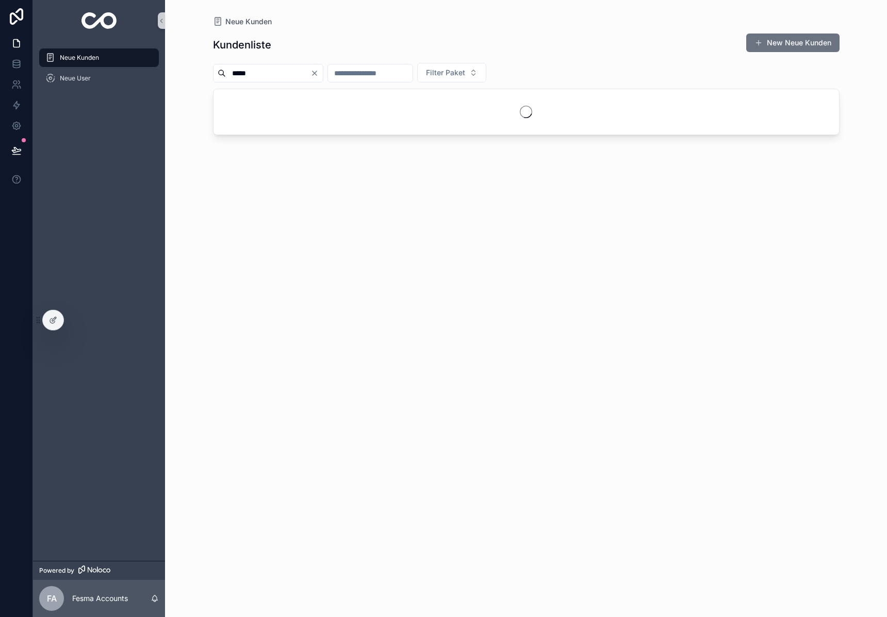
type input "*****"
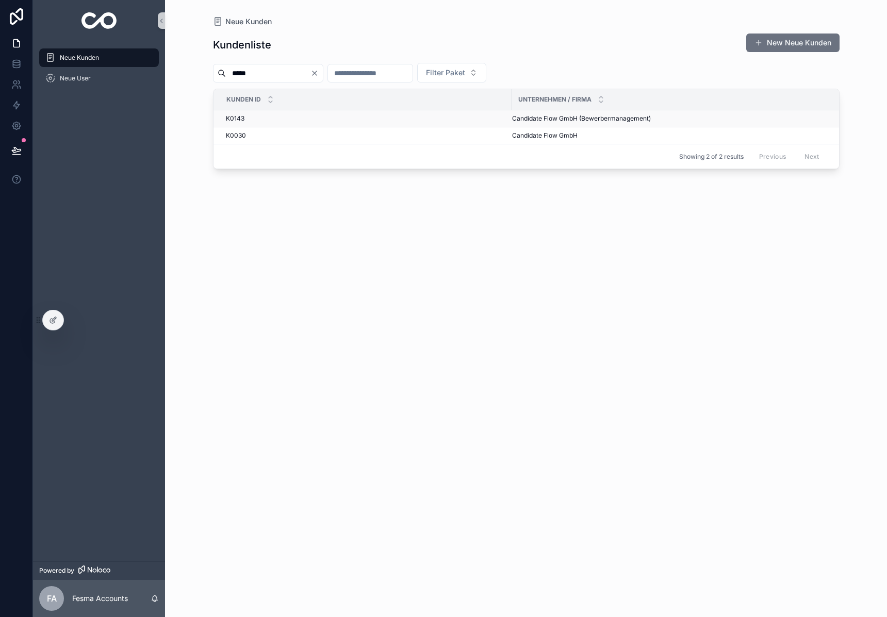
click at [556, 118] on span "Candidate Flow GmbH (Bewerbermanagement)" at bounding box center [581, 118] width 139 height 8
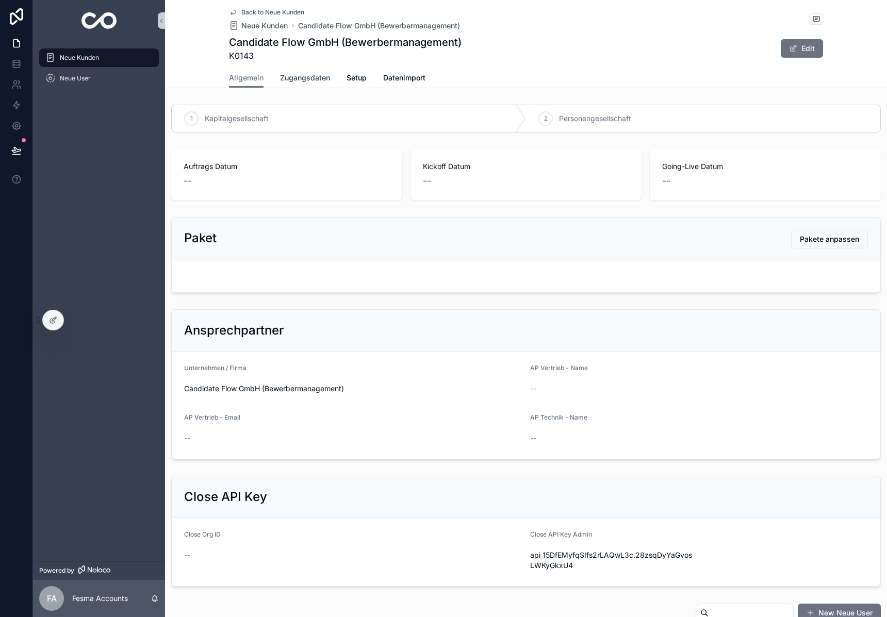
click at [299, 80] on span "Zugangsdaten" at bounding box center [305, 78] width 50 height 10
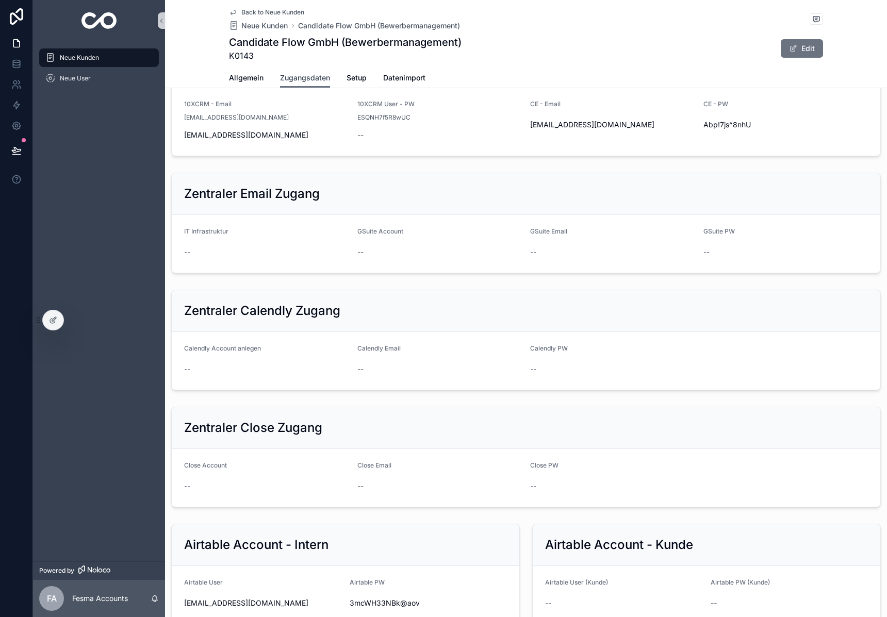
scroll to position [188, 0]
click at [593, 121] on span "[EMAIL_ADDRESS][DOMAIN_NAME]" at bounding box center [612, 124] width 165 height 10
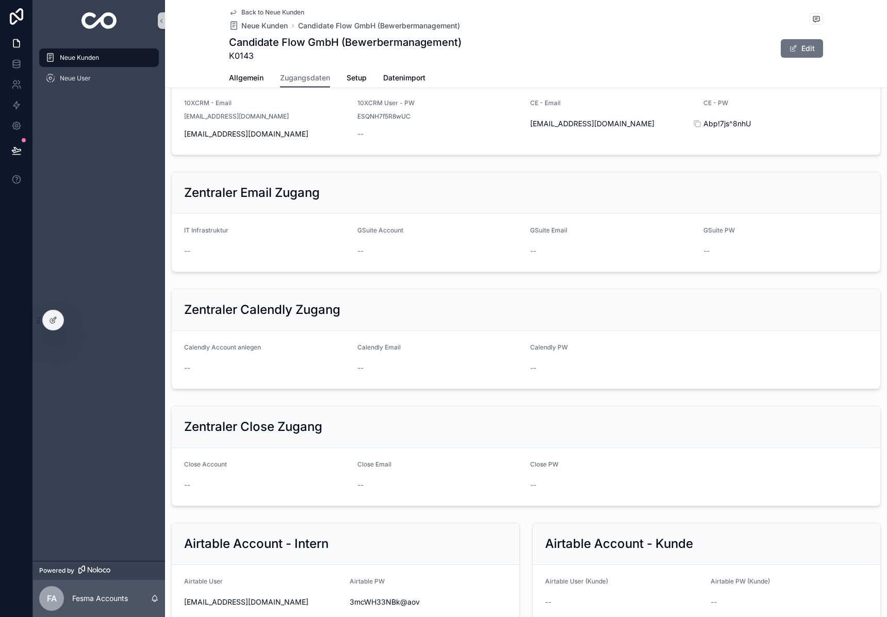
click at [726, 125] on span "Abp!7js^8nhU" at bounding box center [785, 124] width 165 height 10
drag, startPoint x: 726, startPoint y: 125, endPoint x: 880, endPoint y: 140, distance: 154.9
click at [726, 125] on span "Abp!7js^8nhU" at bounding box center [785, 124] width 165 height 10
click at [100, 19] on img "scrollable content" at bounding box center [99, 20] width 36 height 17
